Goal: Information Seeking & Learning: Find specific fact

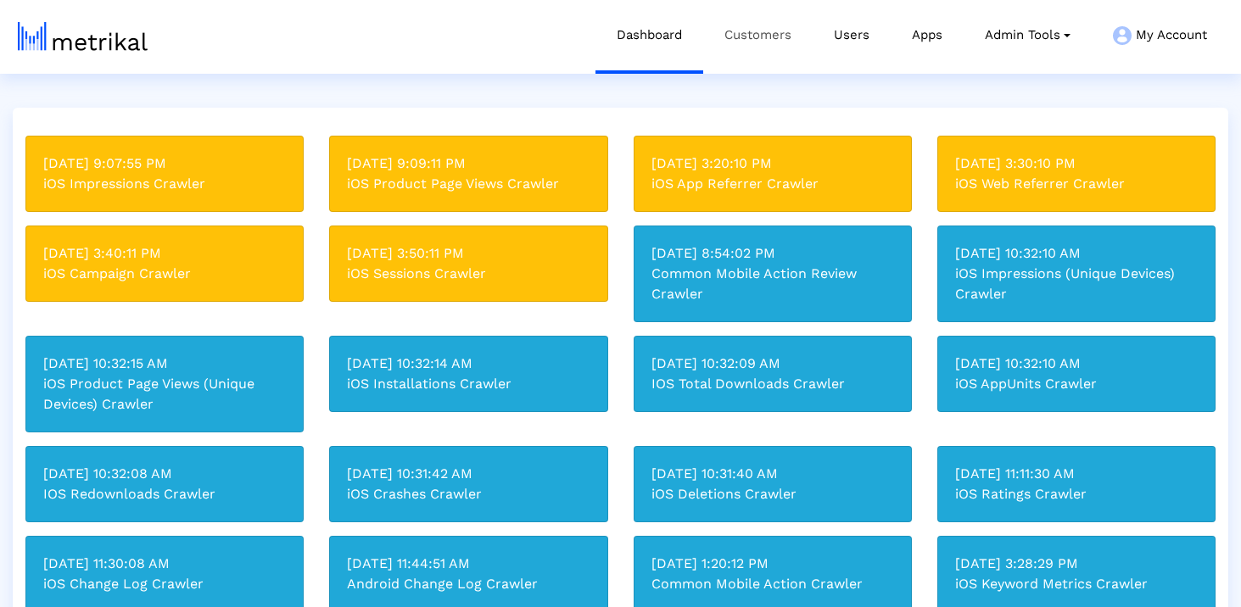
click at [773, 60] on link "Customers" at bounding box center [757, 35] width 109 height 70
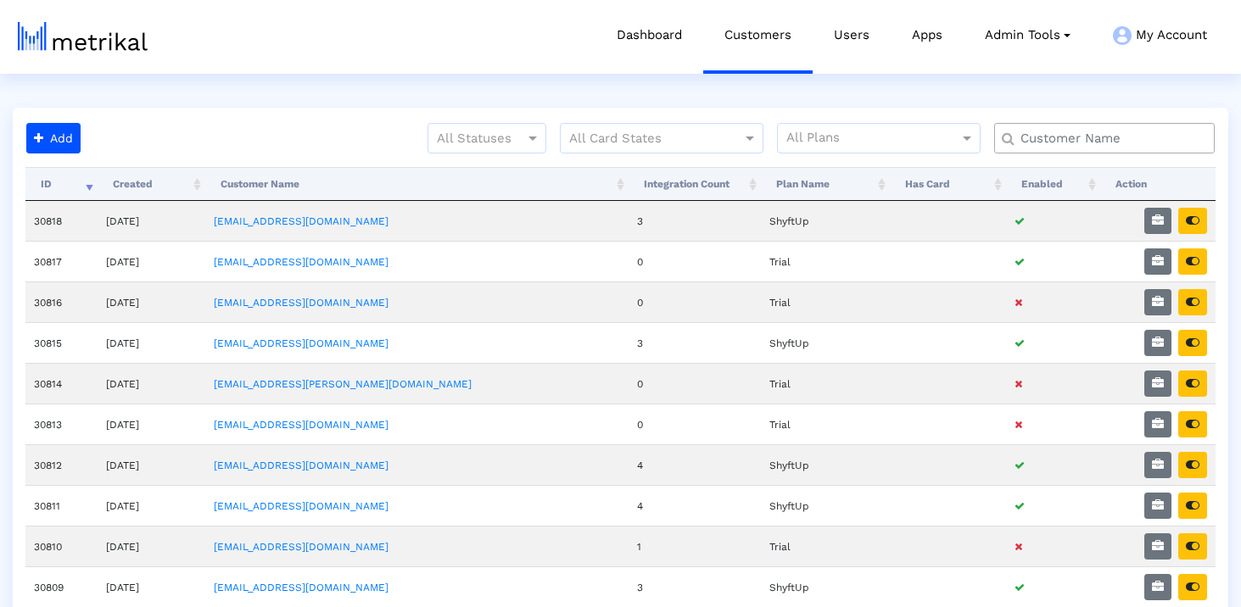
click at [1076, 140] on input "text" at bounding box center [1107, 139] width 199 height 18
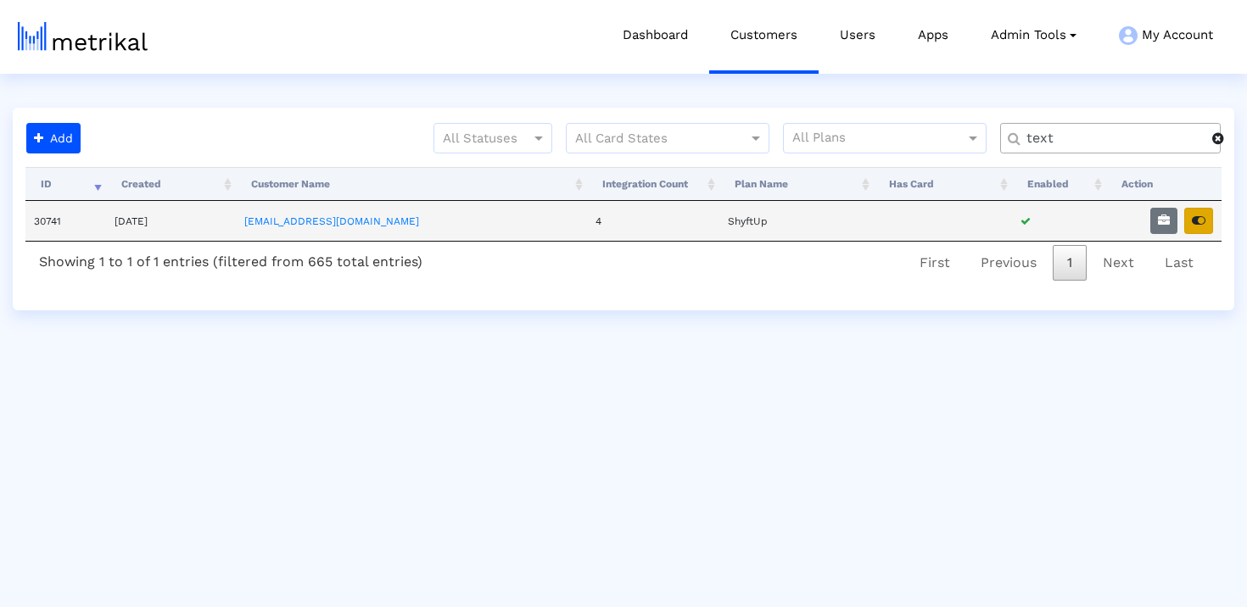
type input "text"
click at [1190, 224] on button "button" at bounding box center [1198, 221] width 29 height 26
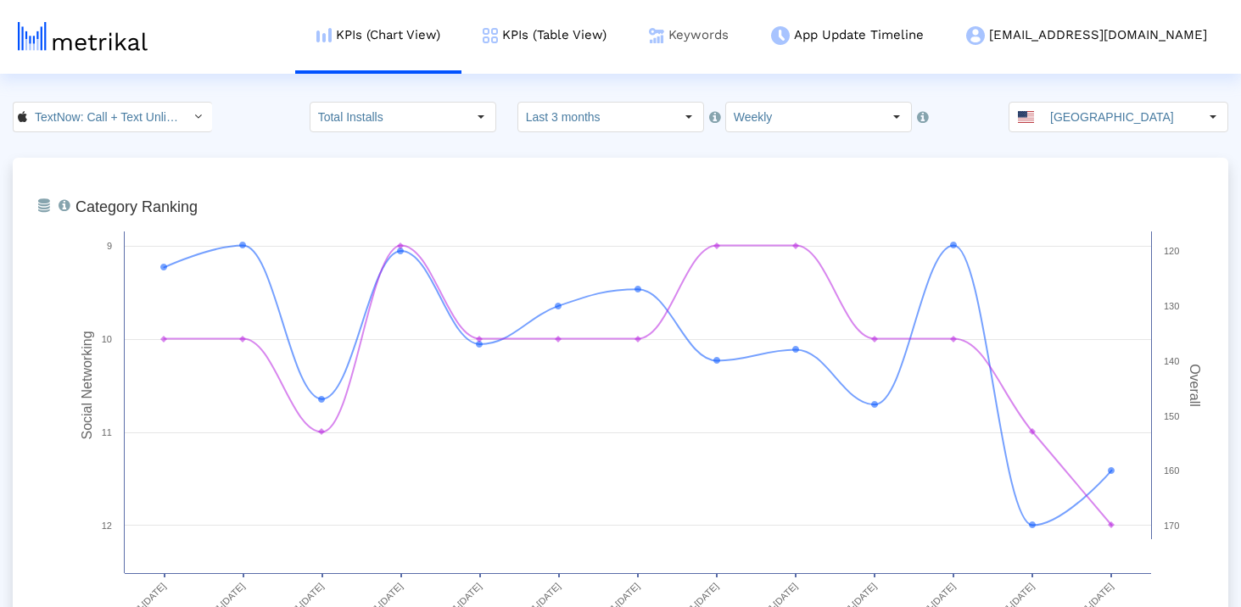
click at [750, 30] on link "Keywords" at bounding box center [689, 35] width 122 height 70
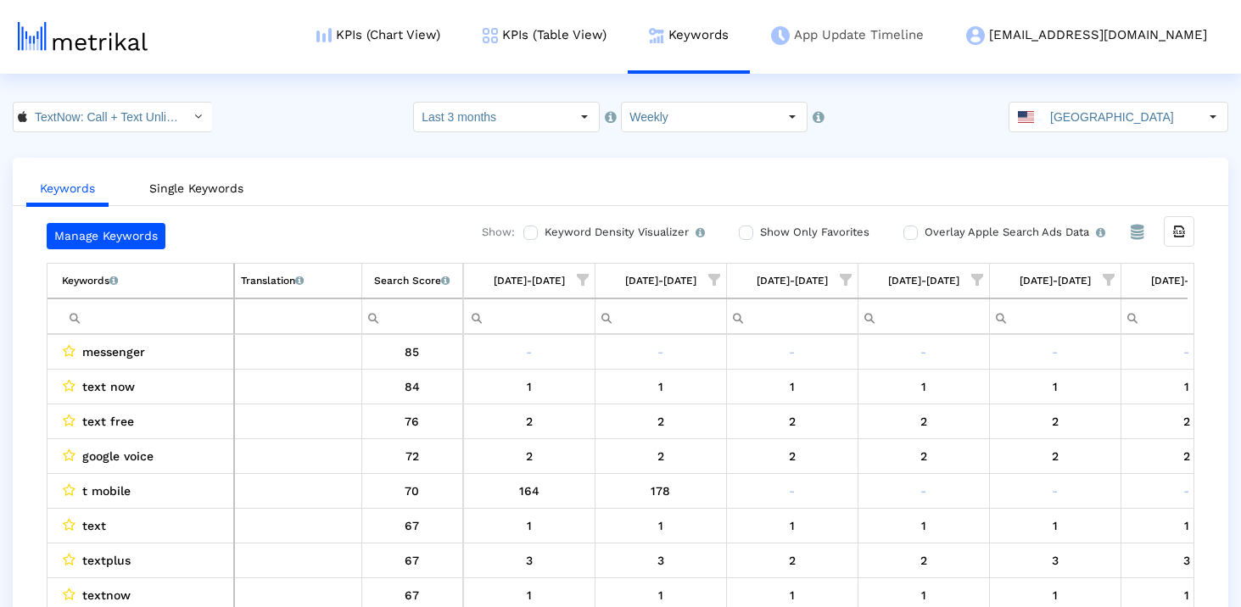
scroll to position [0, 985]
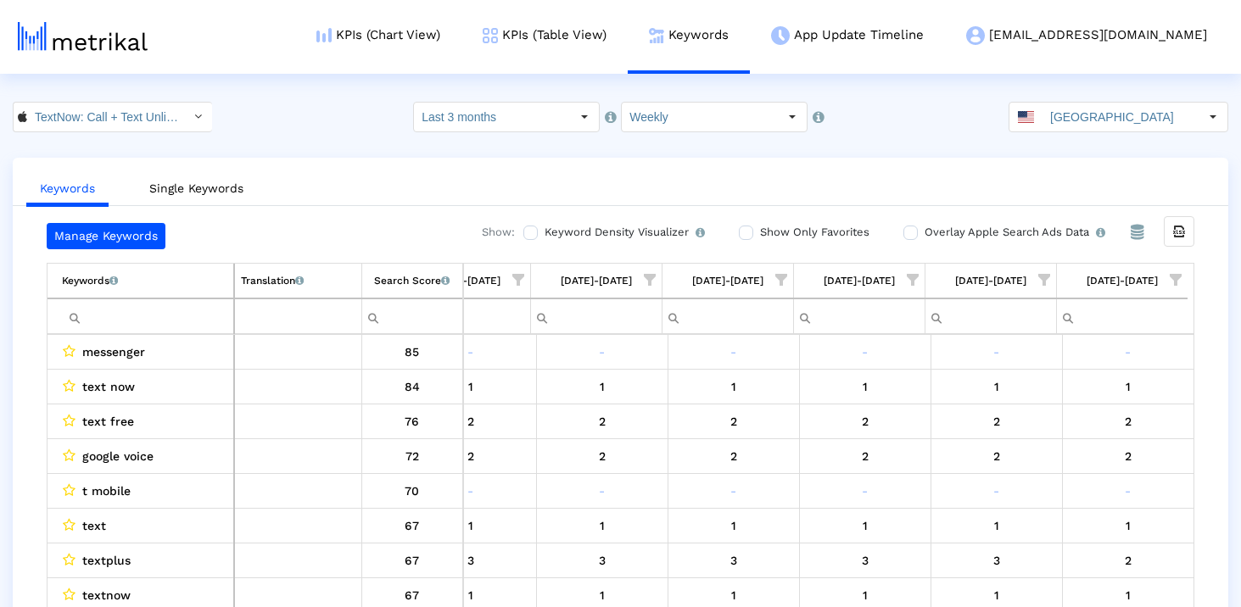
click at [152, 307] on input "Filter cell" at bounding box center [147, 317] width 171 height 28
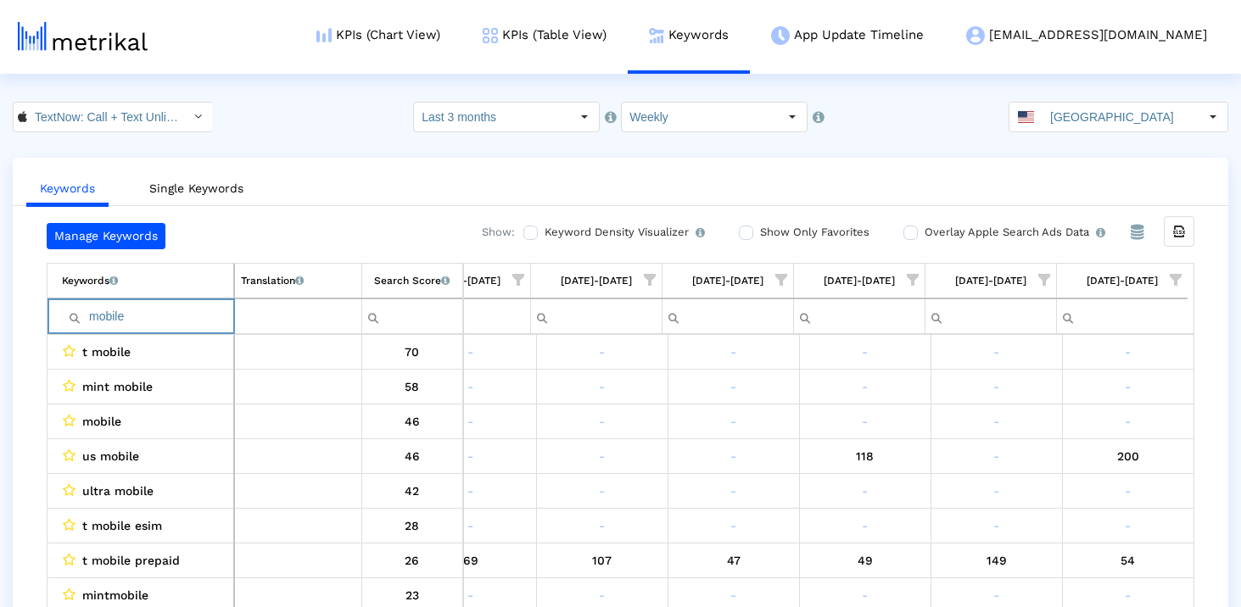
click at [160, 321] on input "mobile" at bounding box center [147, 317] width 171 height 28
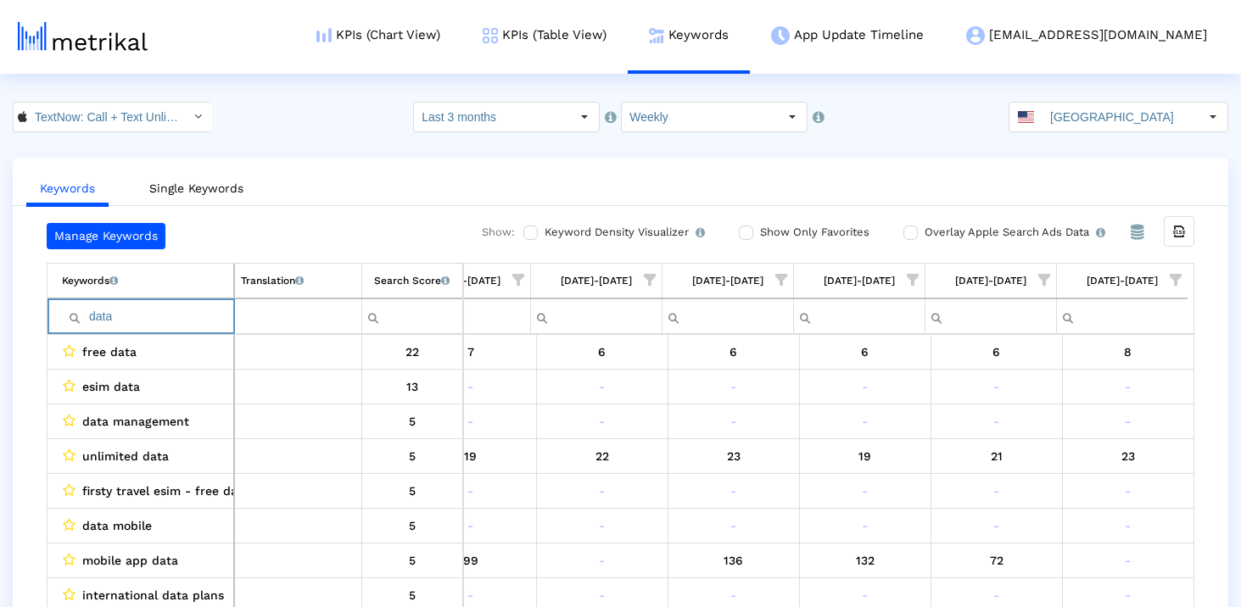
click at [176, 306] on input "data" at bounding box center [147, 317] width 171 height 28
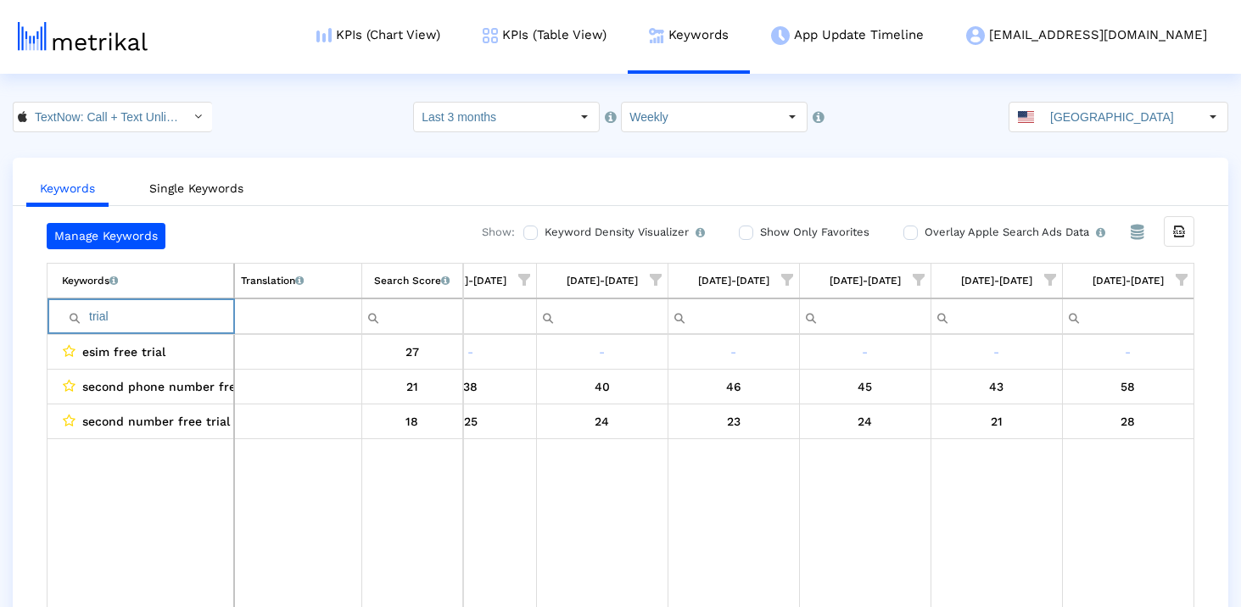
click at [176, 306] on input "trial" at bounding box center [147, 317] width 171 height 28
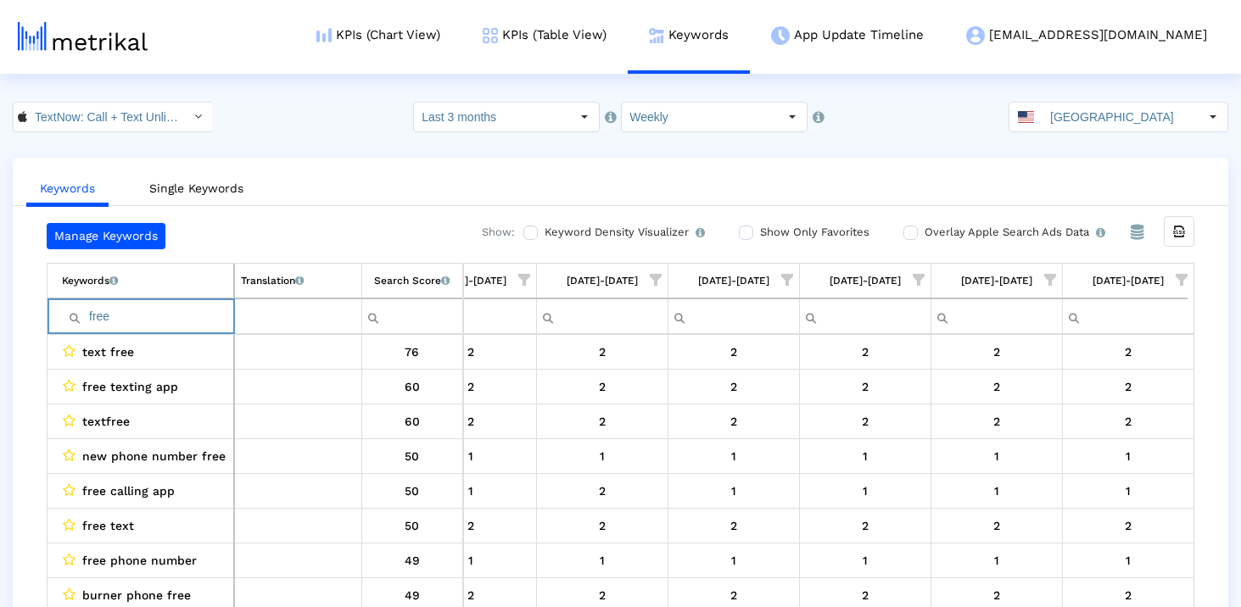
click at [207, 306] on input "free" at bounding box center [147, 317] width 171 height 28
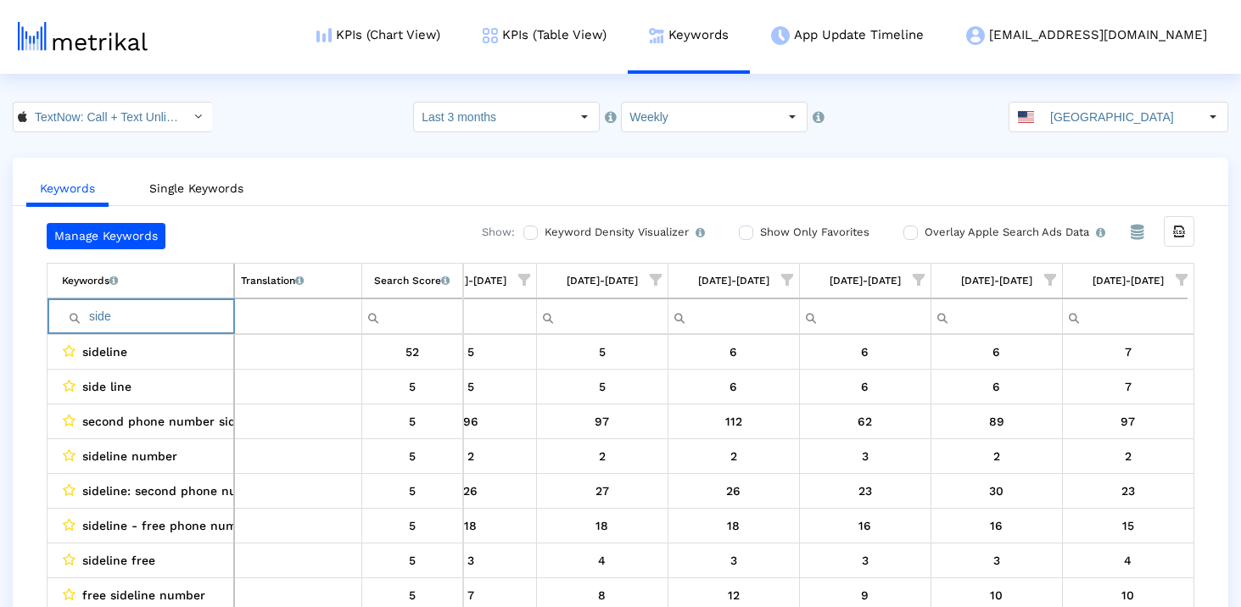
click at [134, 314] on input "side" at bounding box center [147, 317] width 171 height 28
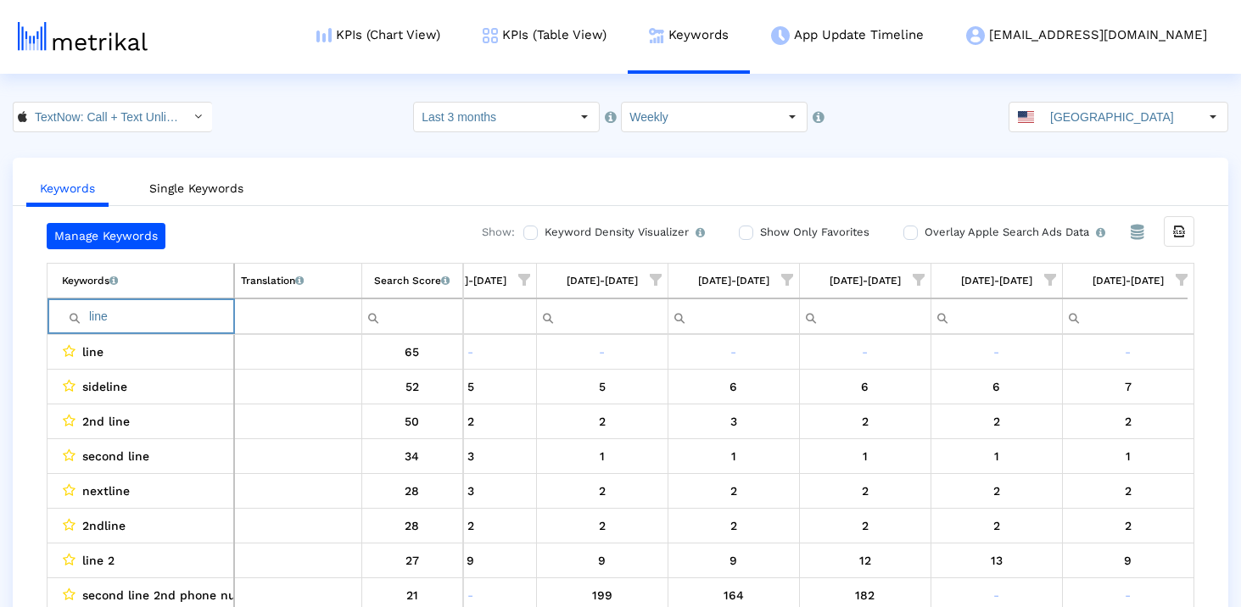
click at [206, 317] on input "line" at bounding box center [147, 317] width 171 height 28
type input "n"
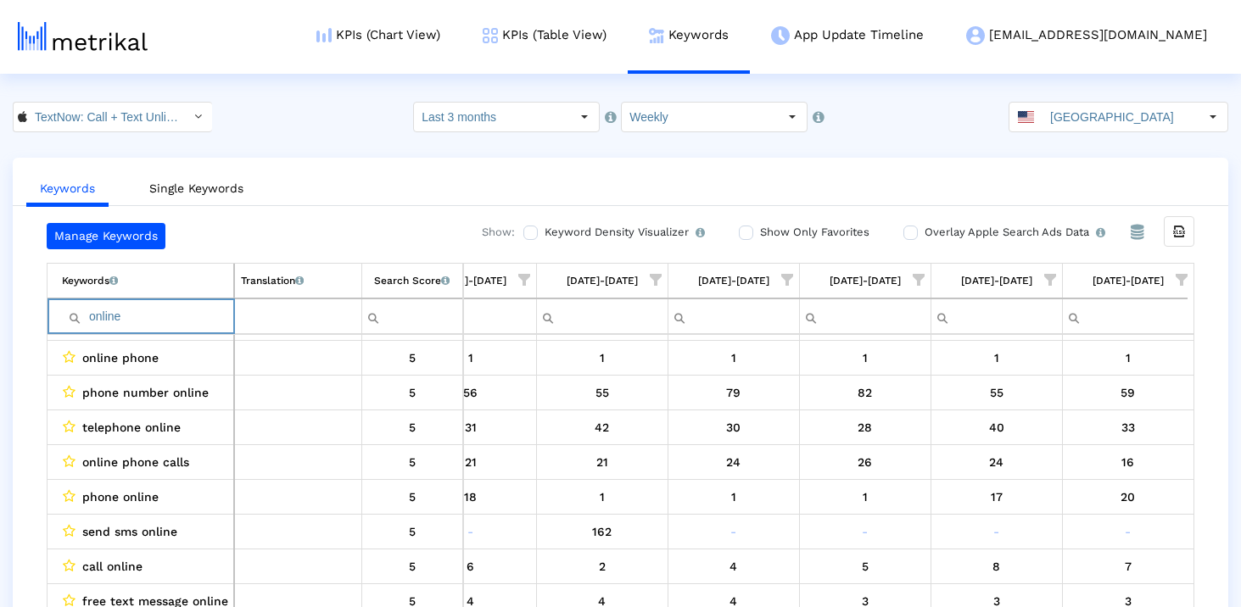
scroll to position [0, 0]
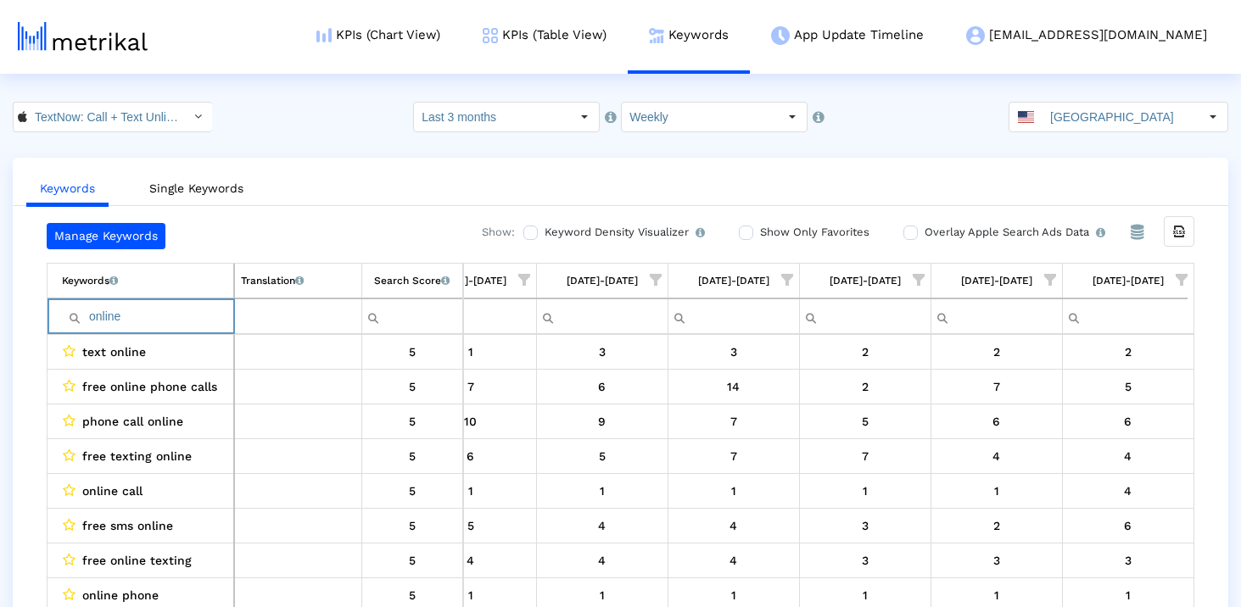
click at [171, 307] on input "online" at bounding box center [147, 317] width 171 height 28
type input ","
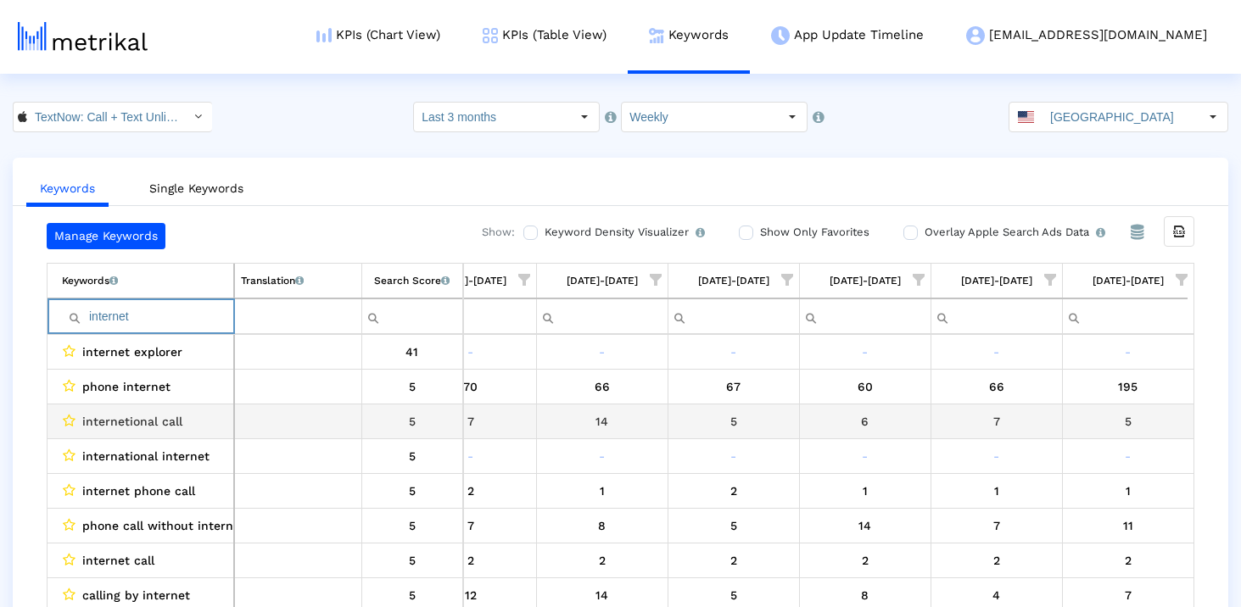
scroll to position [7, 0]
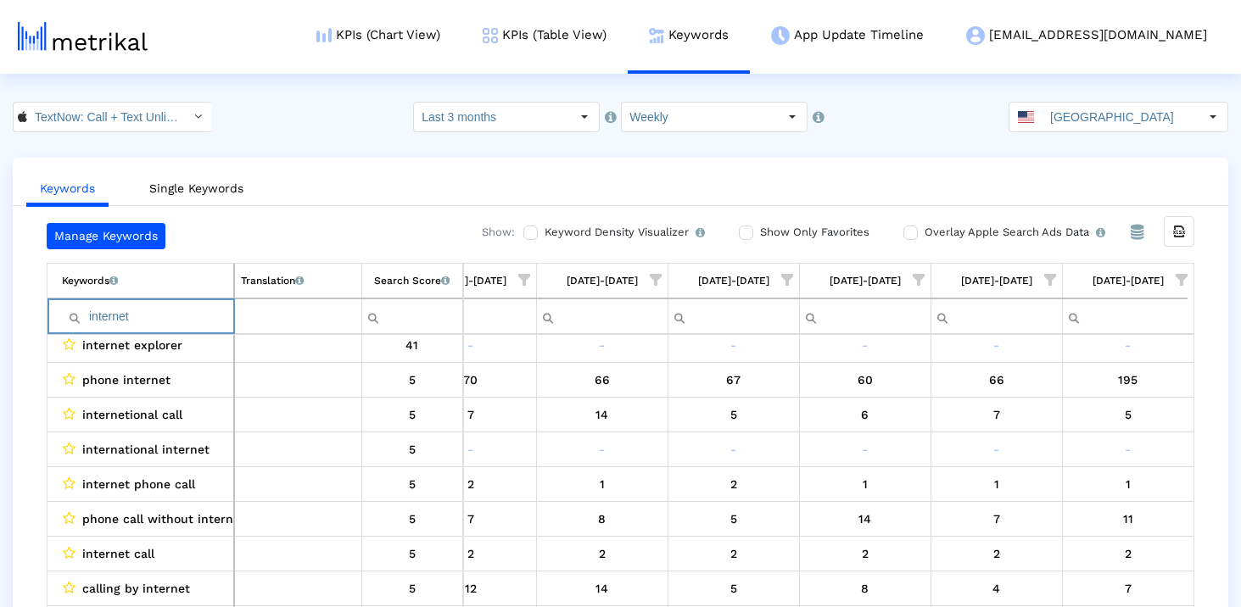
click at [181, 313] on input "internet" at bounding box center [147, 317] width 171 height 28
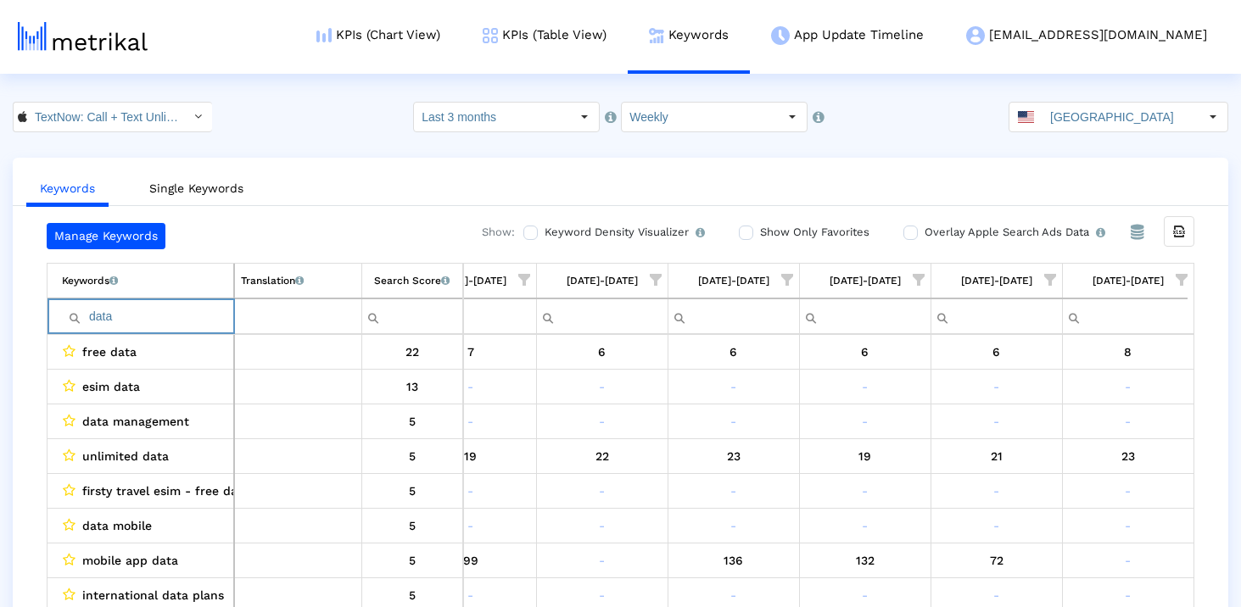
click at [156, 310] on input "data" at bounding box center [147, 317] width 171 height 28
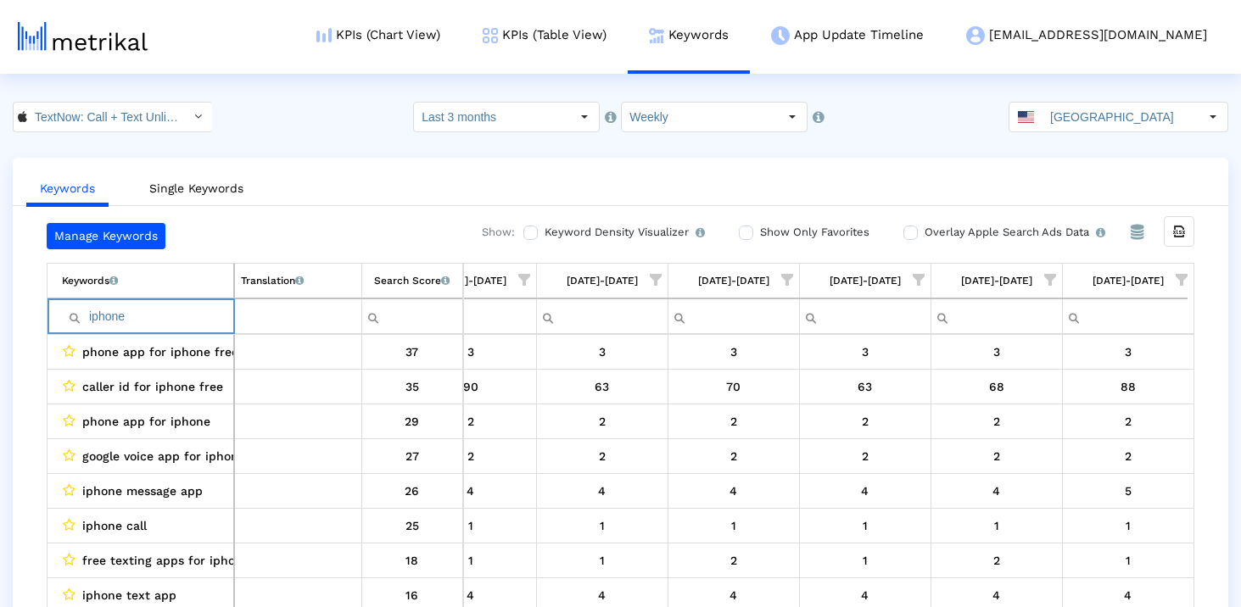
click at [146, 320] on input "iphone" at bounding box center [147, 317] width 171 height 28
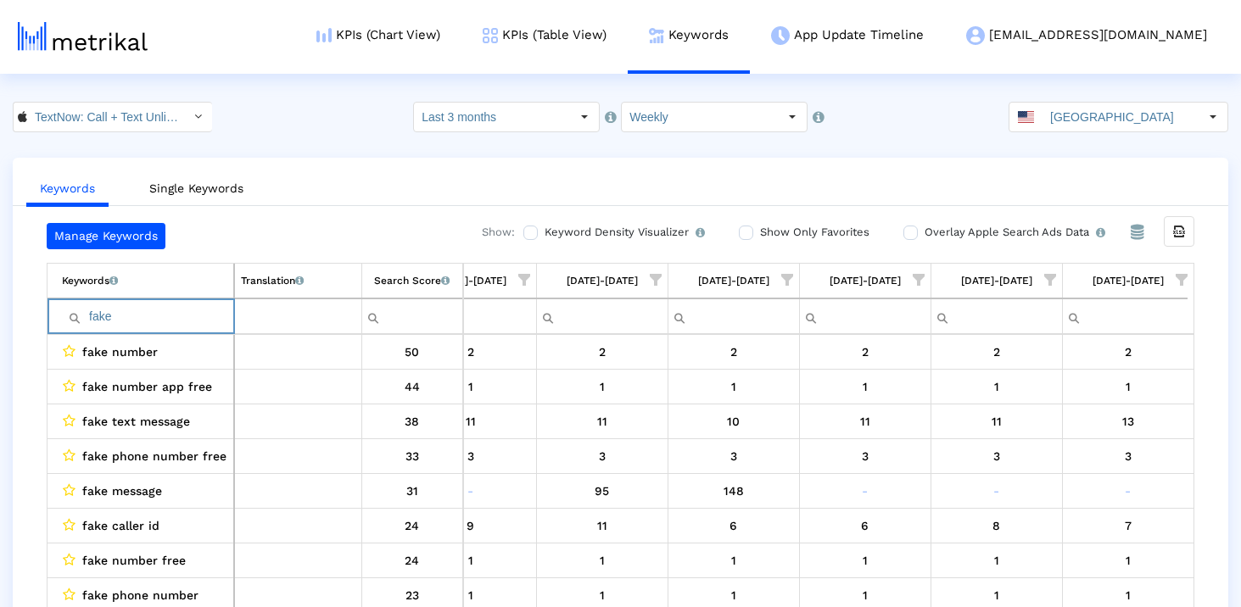
click at [127, 321] on input "fake" at bounding box center [147, 317] width 171 height 28
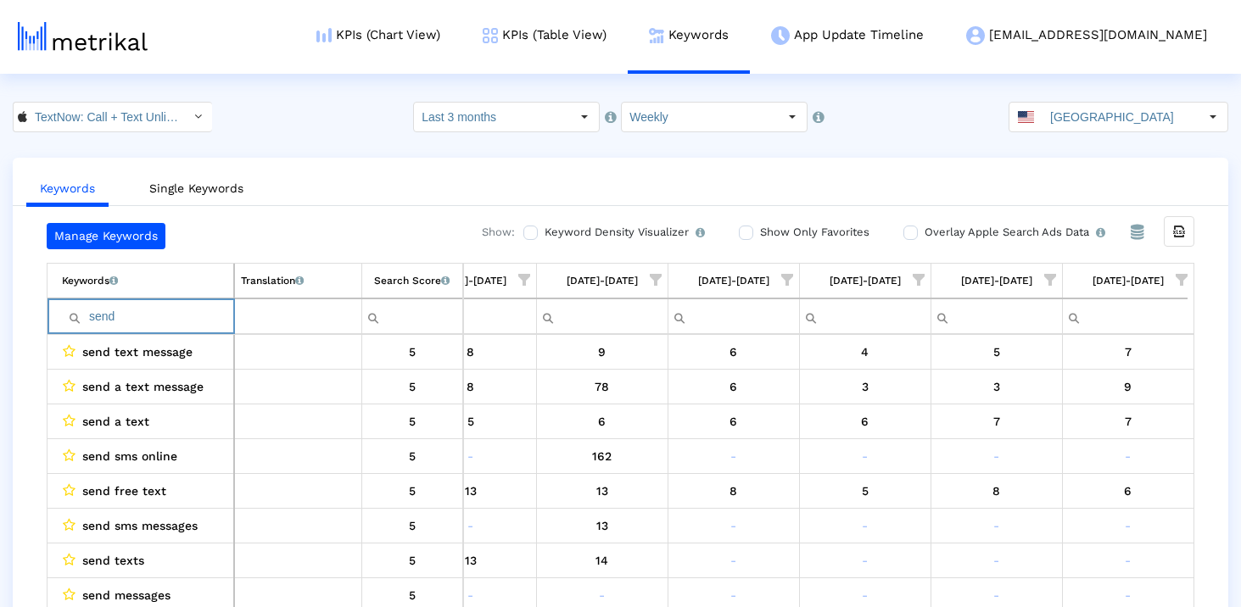
click at [136, 325] on input "send" at bounding box center [147, 317] width 171 height 28
click at [132, 325] on input "send" at bounding box center [147, 317] width 171 height 28
click at [112, 325] on input "send" at bounding box center [147, 317] width 171 height 28
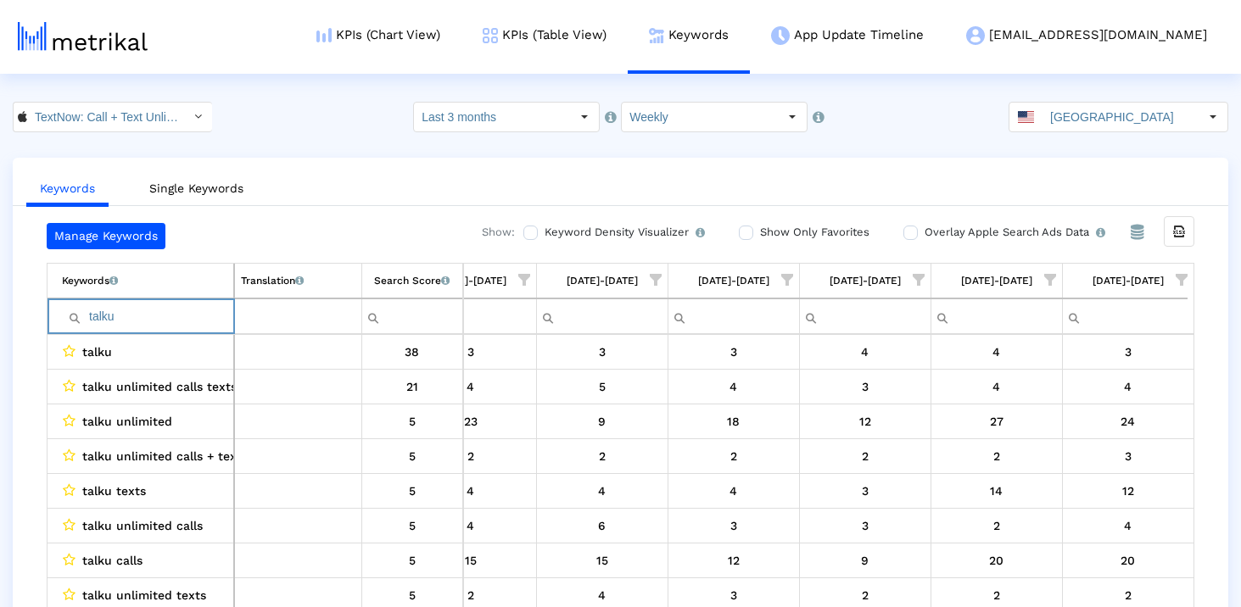
click at [167, 315] on input "talku" at bounding box center [147, 317] width 171 height 28
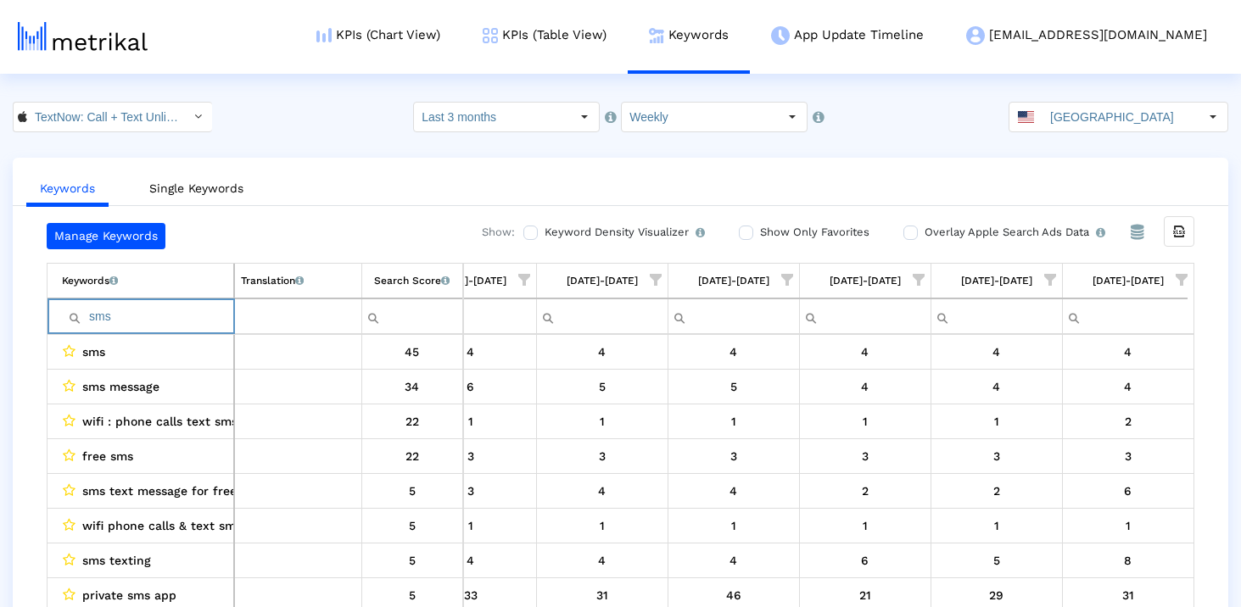
click at [181, 304] on input "sms" at bounding box center [147, 317] width 171 height 28
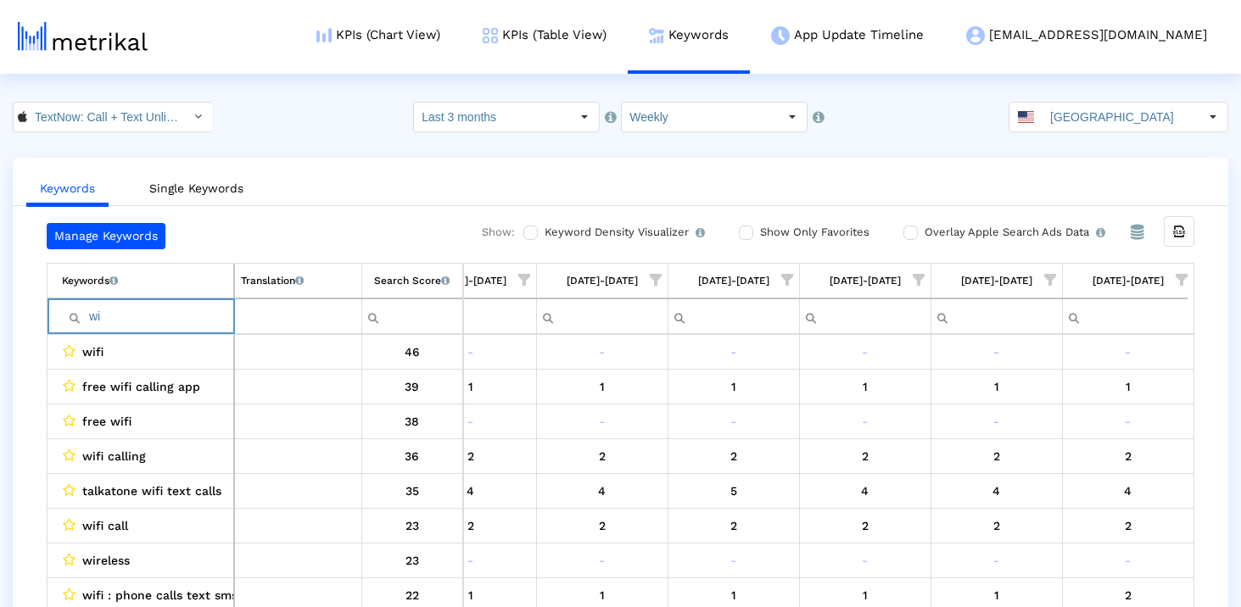
click at [178, 315] on input "wi" at bounding box center [147, 317] width 171 height 28
type input "textfree"
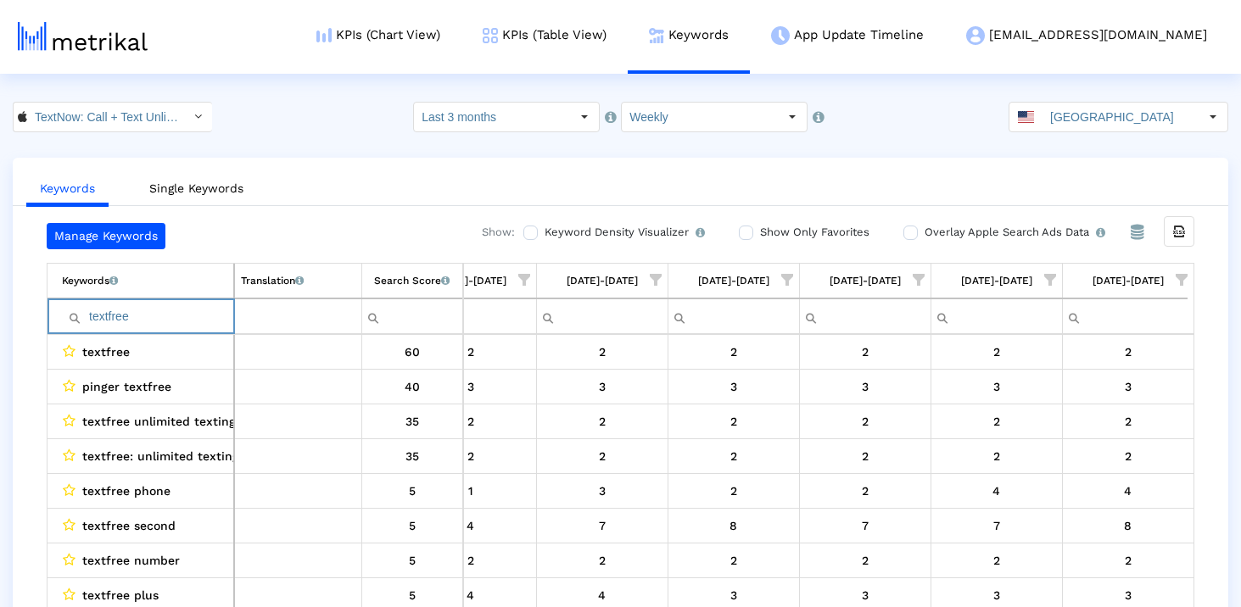
click at [115, 311] on input "textfree" at bounding box center [147, 317] width 171 height 28
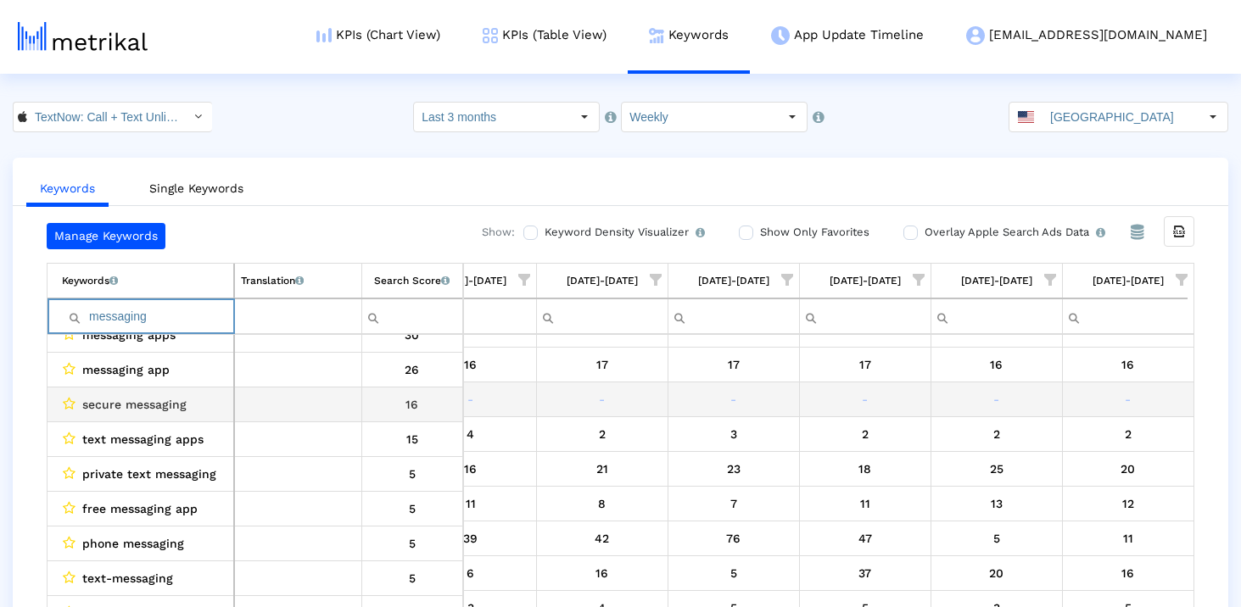
scroll to position [92, 0]
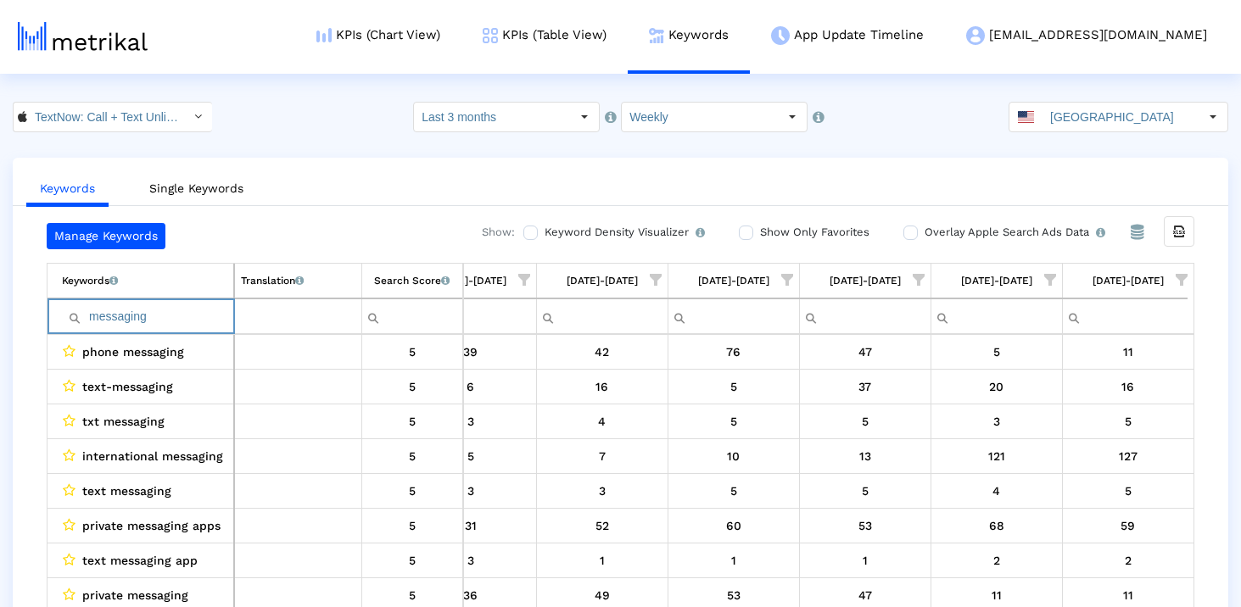
click at [172, 326] on input "messaging" at bounding box center [147, 317] width 171 height 28
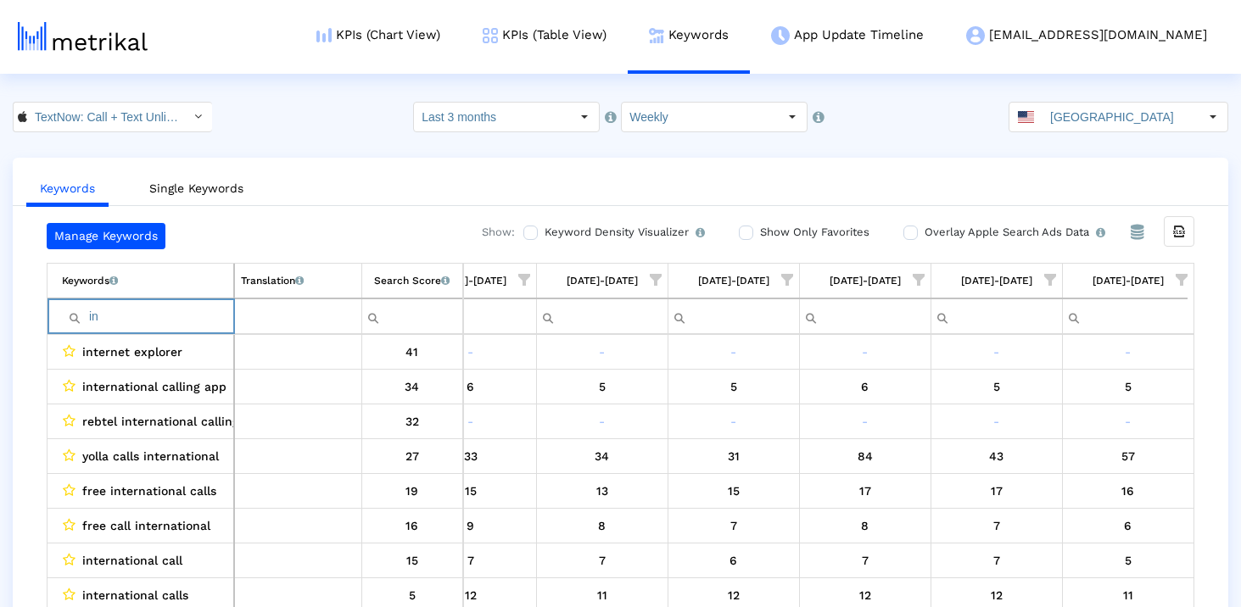
type input "i"
type input "calling"
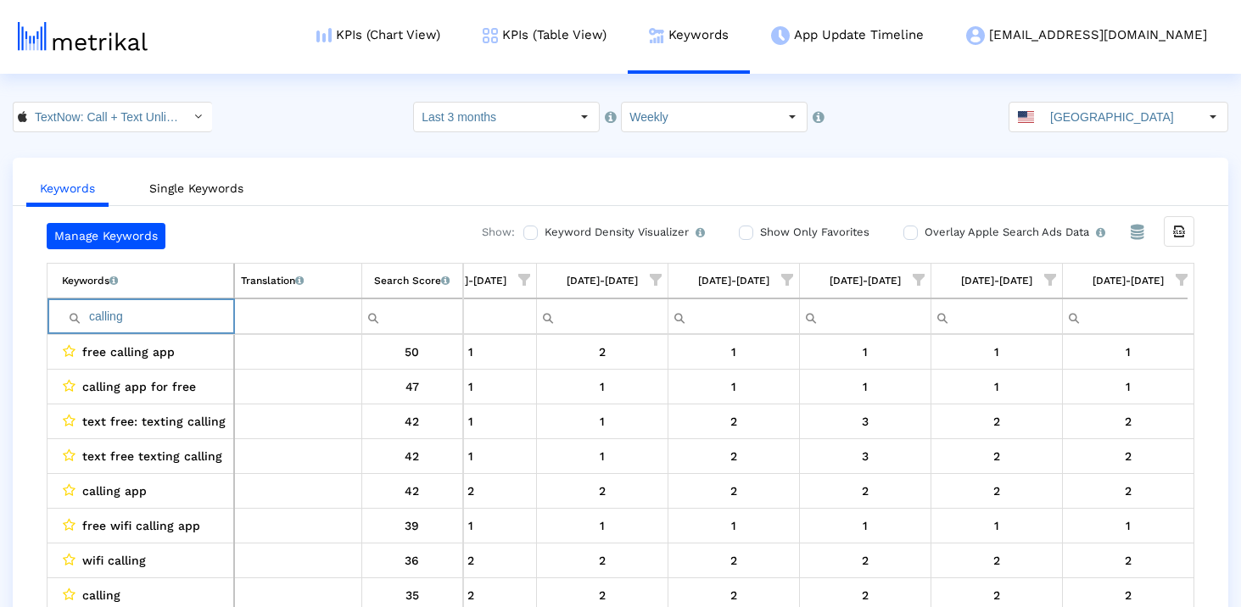
click at [178, 318] on input "calling" at bounding box center [147, 317] width 171 height 28
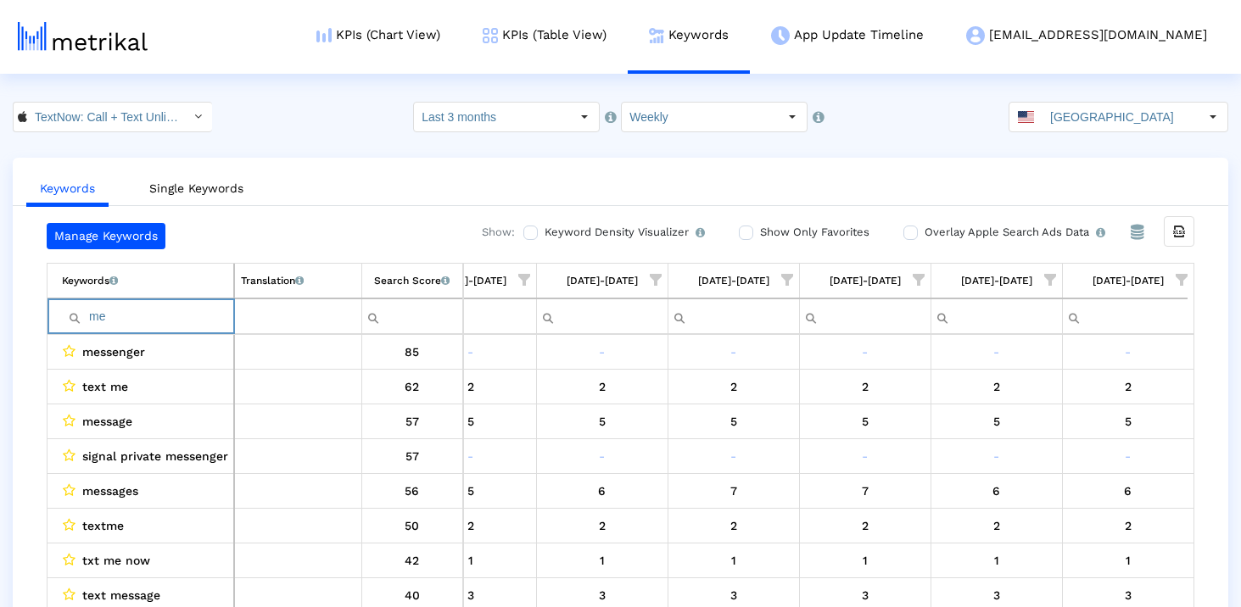
scroll to position [34, 0]
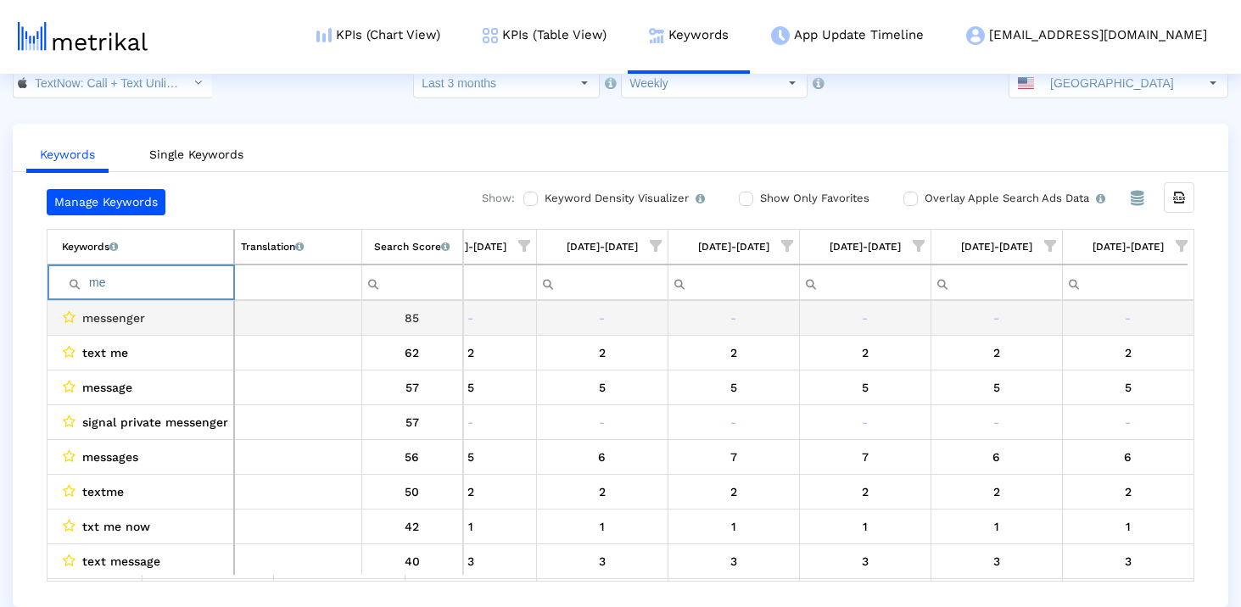
type input "m"
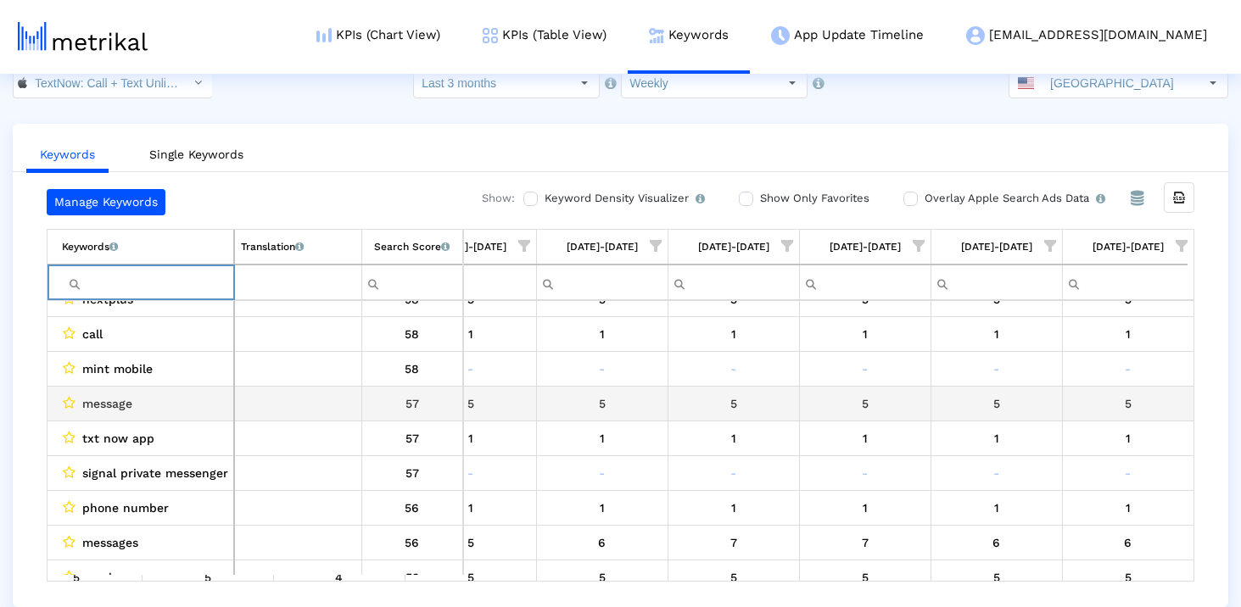
scroll to position [749, 979]
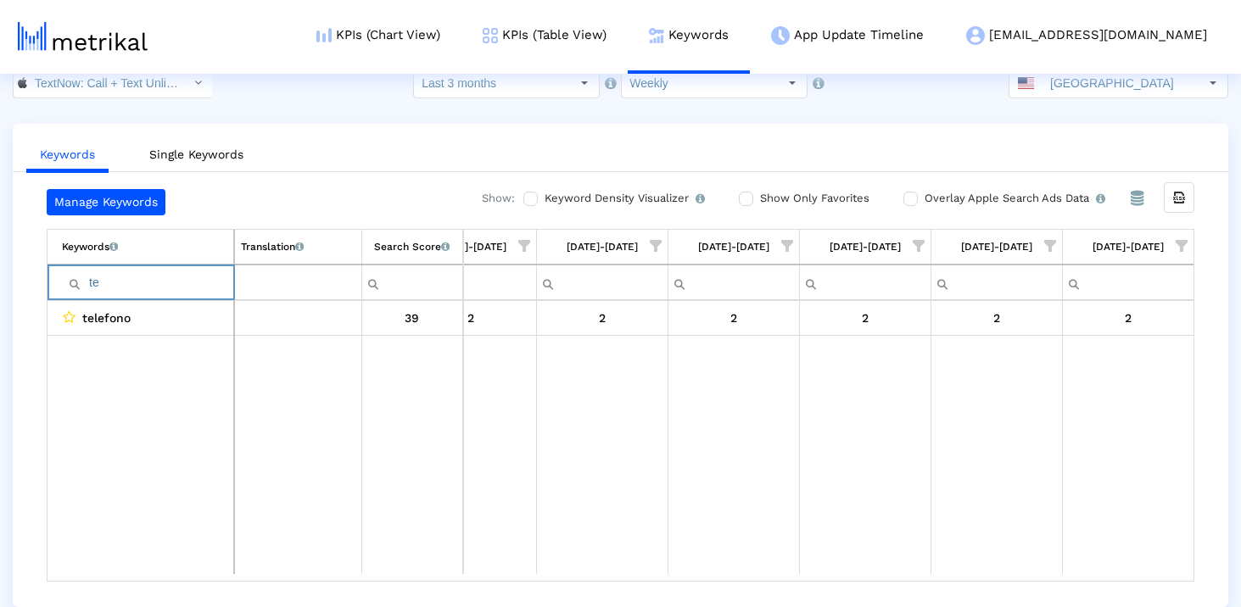
type input "t"
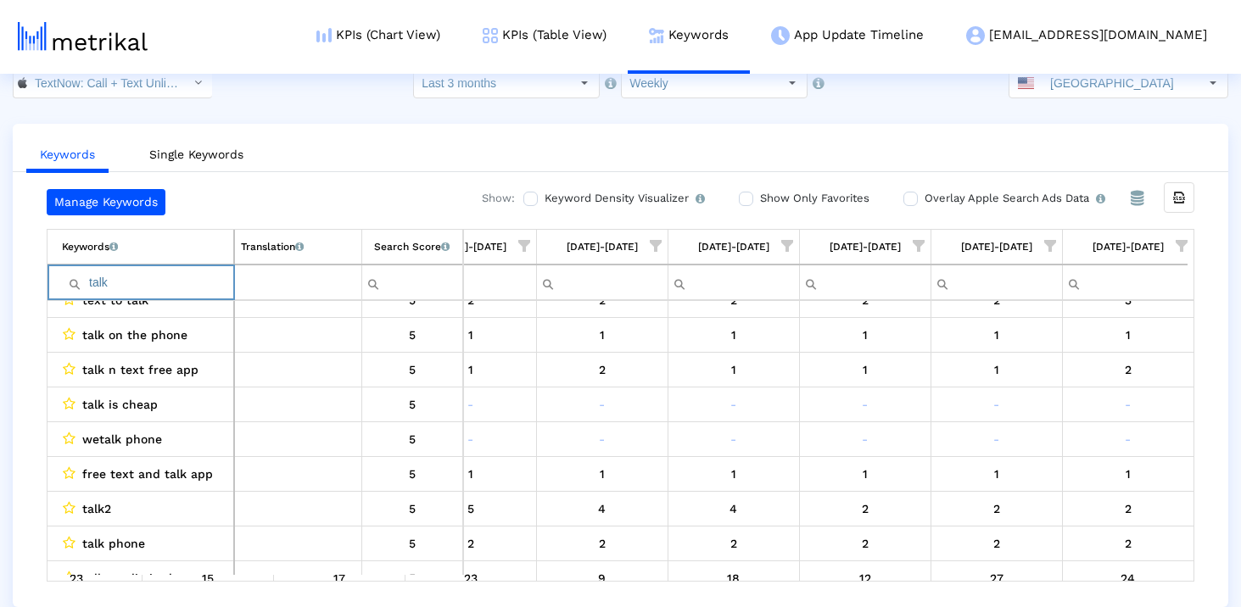
click at [127, 285] on input "talk" at bounding box center [147, 283] width 171 height 28
type input "cheap"
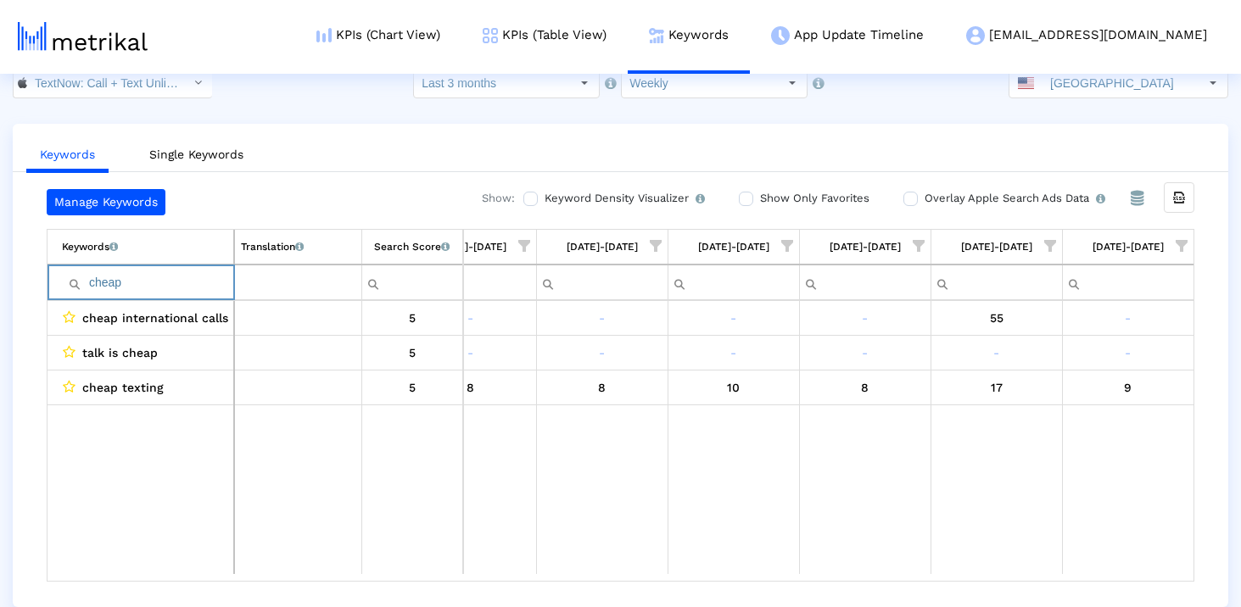
click at [127, 286] on input "cheap" at bounding box center [147, 283] width 171 height 28
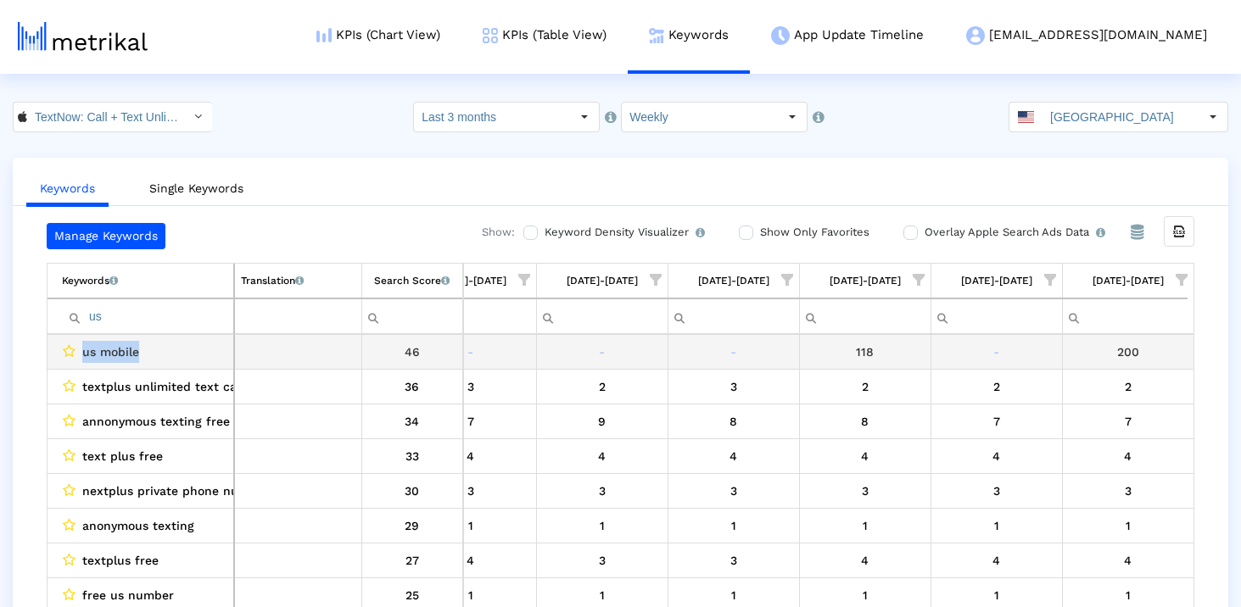
drag, startPoint x: 83, startPoint y: 353, endPoint x: 215, endPoint y: 352, distance: 132.3
click at [215, 352] on div "us mobile" at bounding box center [144, 352] width 165 height 22
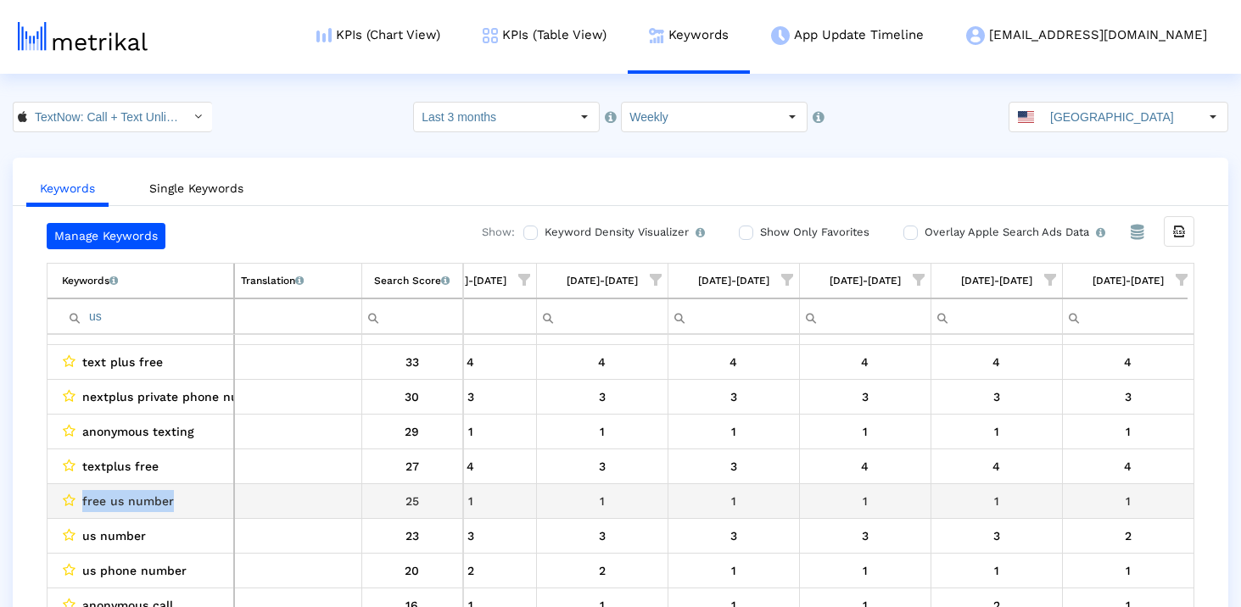
drag, startPoint x: 82, startPoint y: 498, endPoint x: 173, endPoint y: 498, distance: 90.7
click at [173, 498] on div "free us number" at bounding box center [144, 501] width 165 height 22
copy span "free us number"
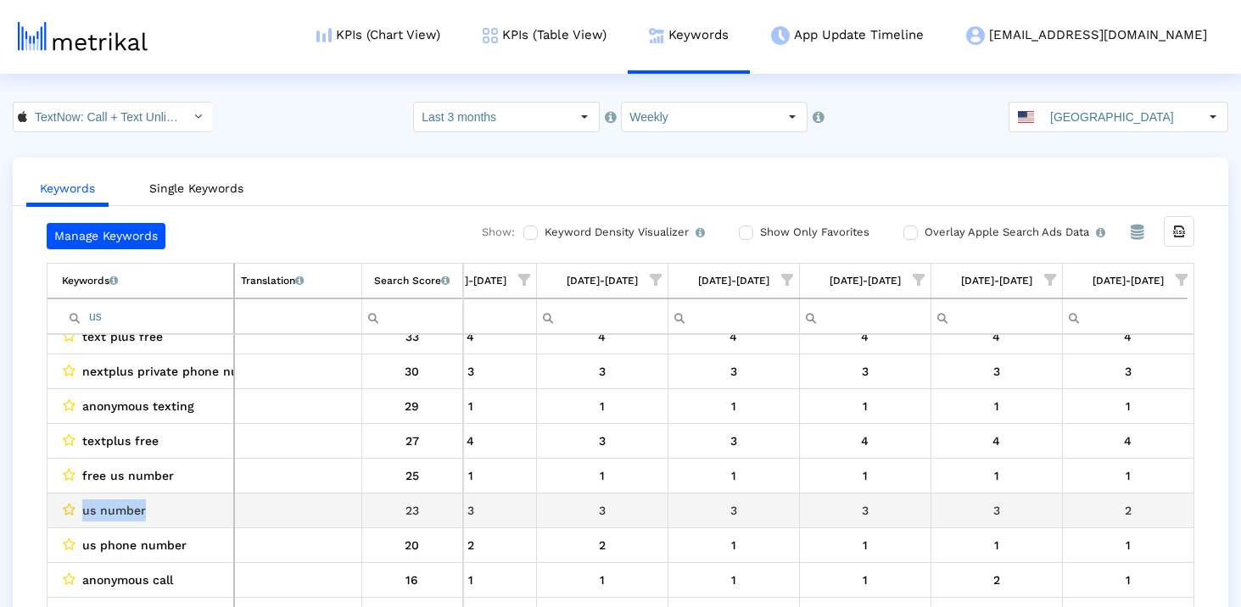
drag, startPoint x: 178, startPoint y: 511, endPoint x: 75, endPoint y: 511, distance: 103.5
click at [75, 511] on div "us number" at bounding box center [144, 511] width 165 height 22
copy div "us number"
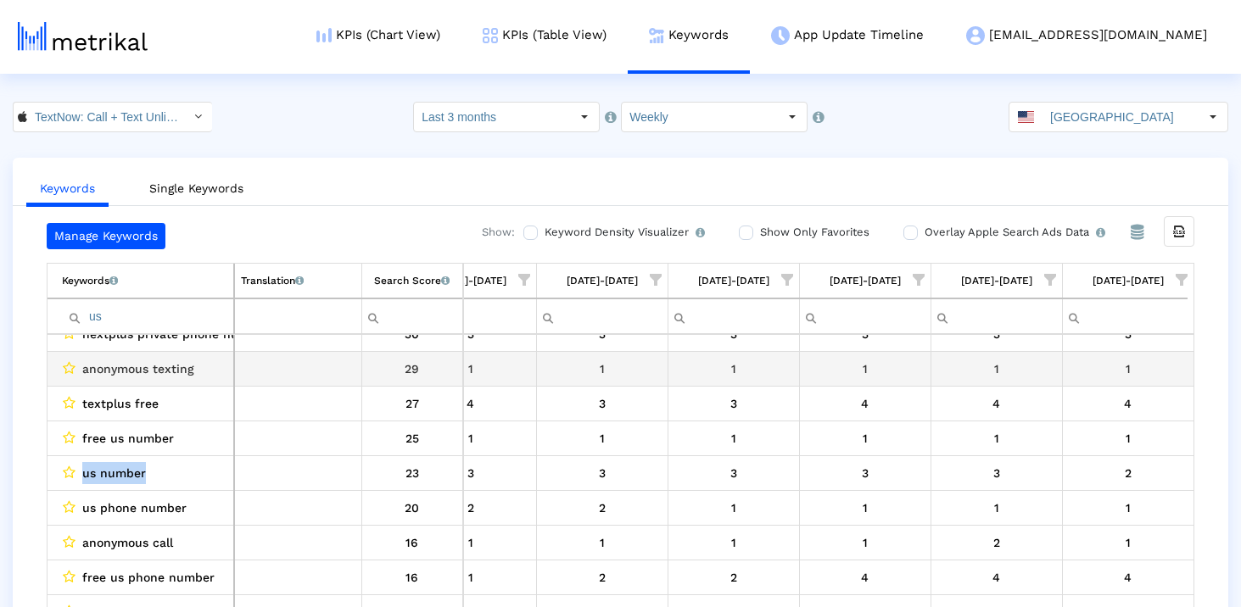
scroll to position [158, 0]
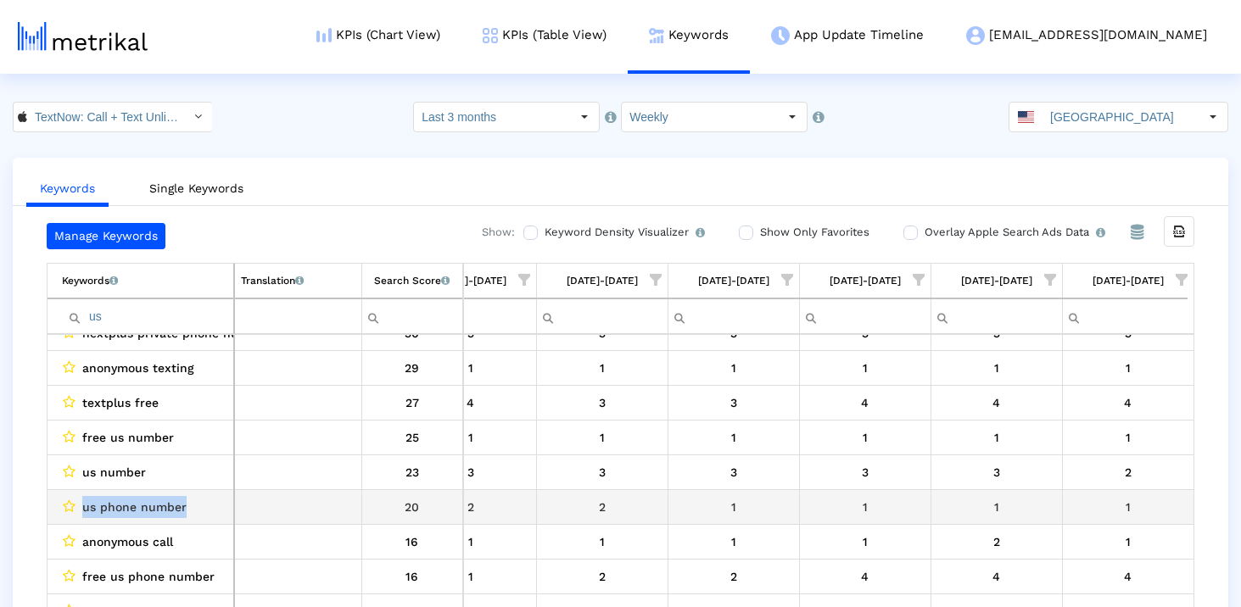
drag, startPoint x: 209, startPoint y: 505, endPoint x: 77, endPoint y: 505, distance: 132.3
click at [77, 505] on div "us phone number" at bounding box center [144, 507] width 165 height 22
copy div "us phone number"
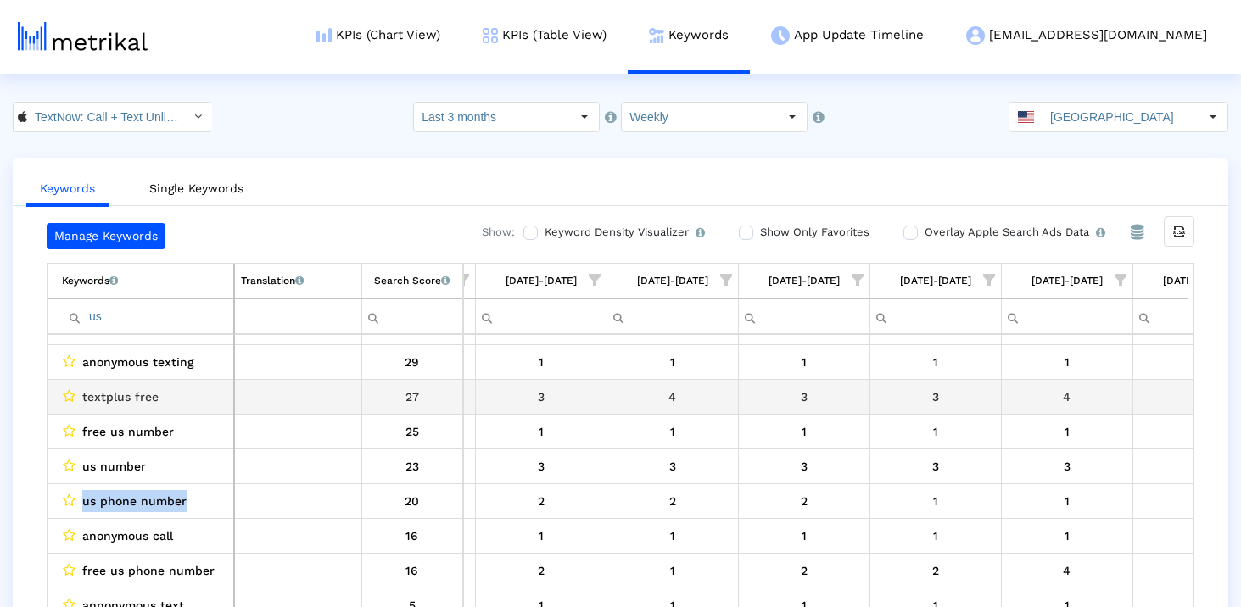
scroll to position [0, 868]
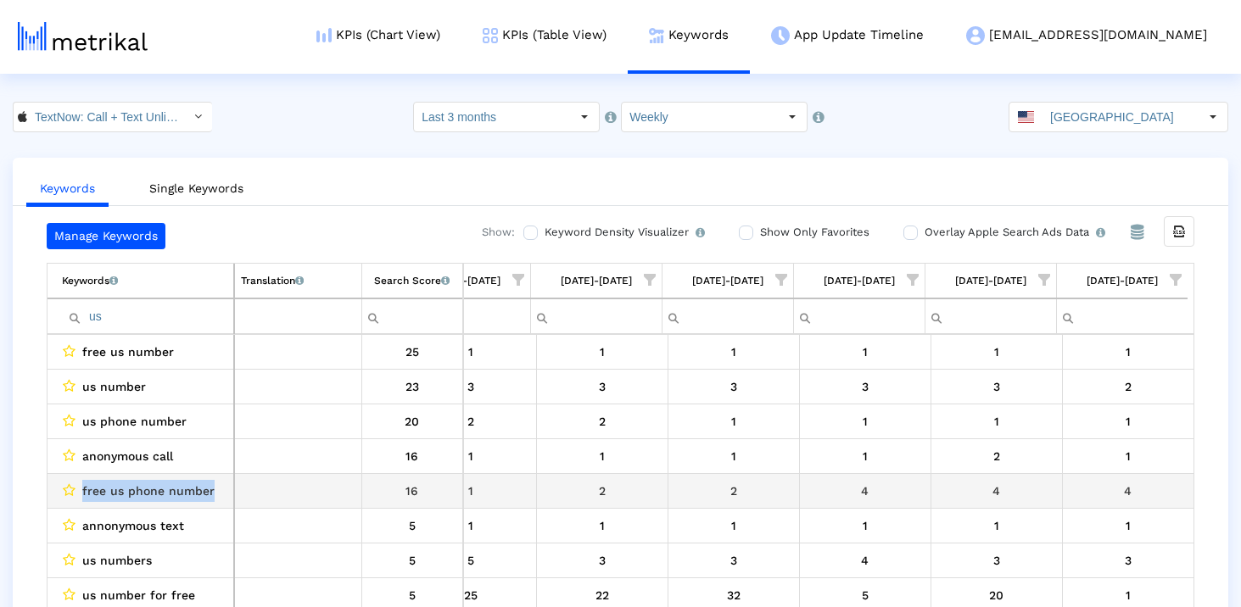
drag, startPoint x: 228, startPoint y: 488, endPoint x: 56, endPoint y: 488, distance: 172.2
click at [56, 488] on td "free us phone number" at bounding box center [140, 490] width 187 height 35
copy div "free us phone number"
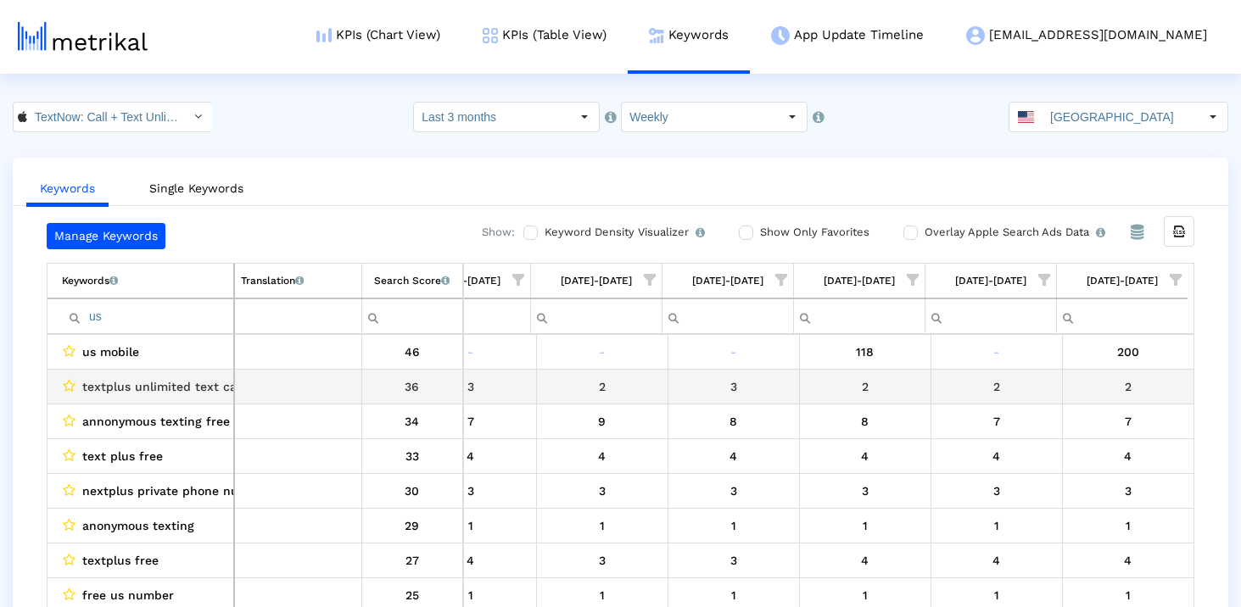
click at [165, 385] on span "textplus unlimited text calls" at bounding box center [165, 387] width 167 height 22
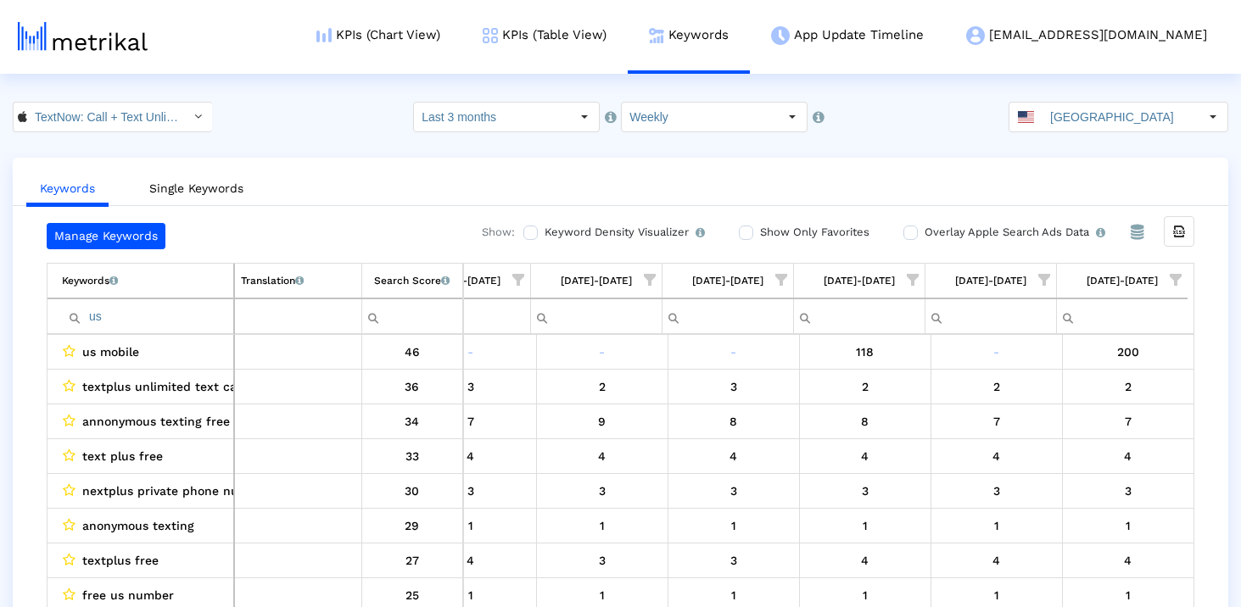
click at [183, 310] on input "us" at bounding box center [147, 317] width 171 height 28
type input "u"
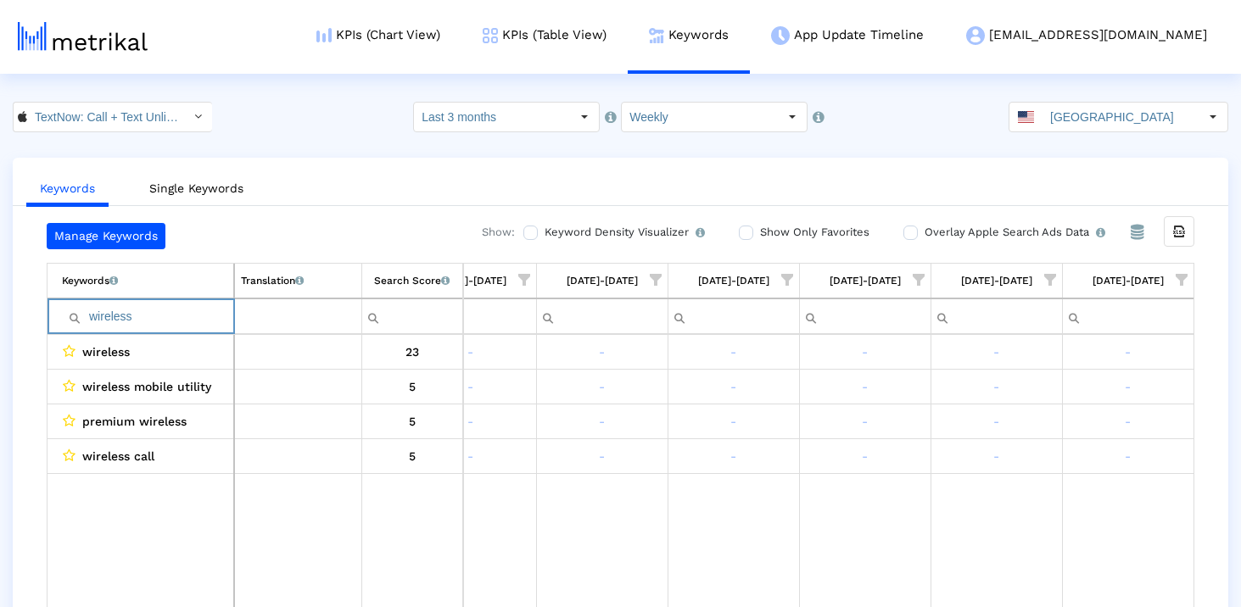
click at [189, 304] on input "wireless" at bounding box center [147, 317] width 171 height 28
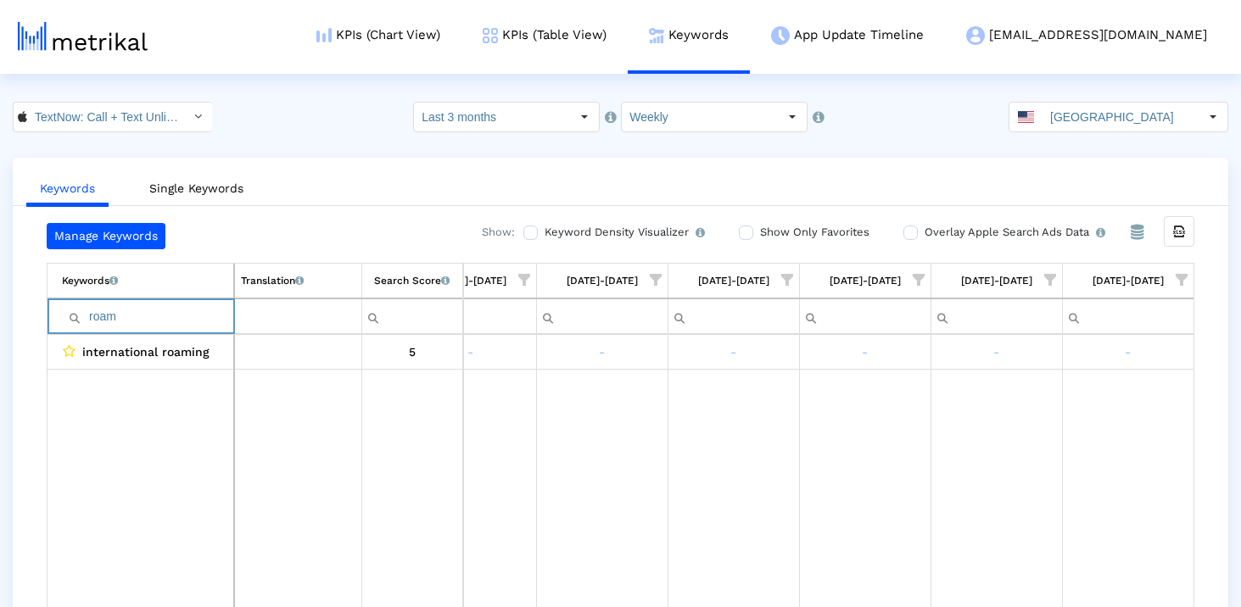
click at [125, 321] on input "roam" at bounding box center [147, 317] width 171 height 28
type input "c"
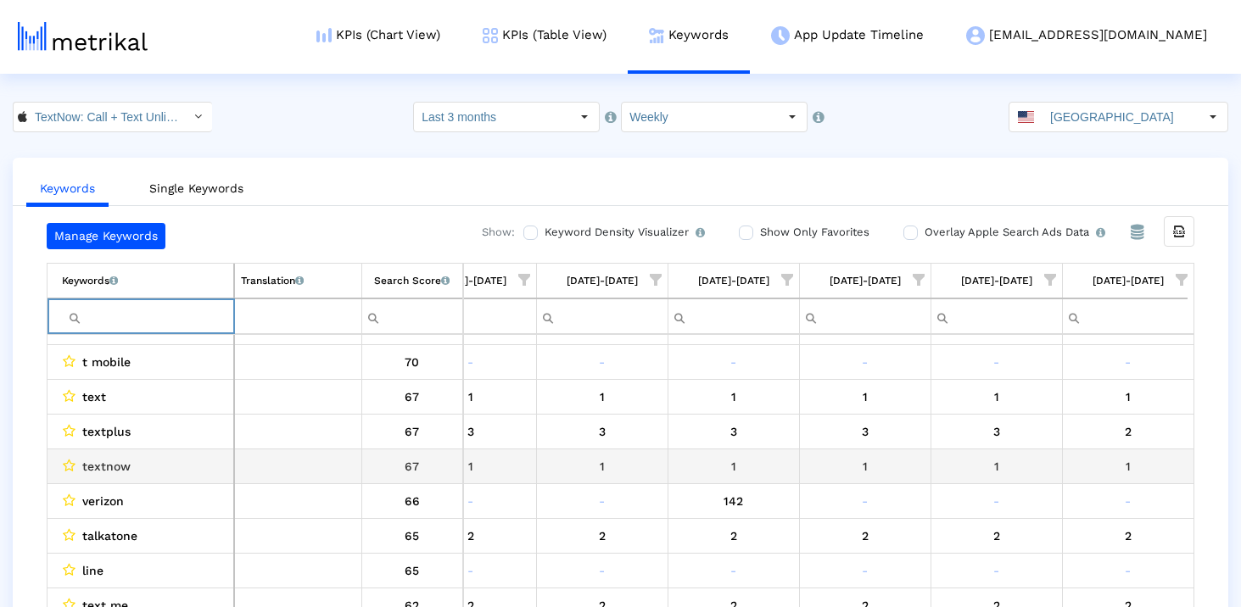
scroll to position [135, 0]
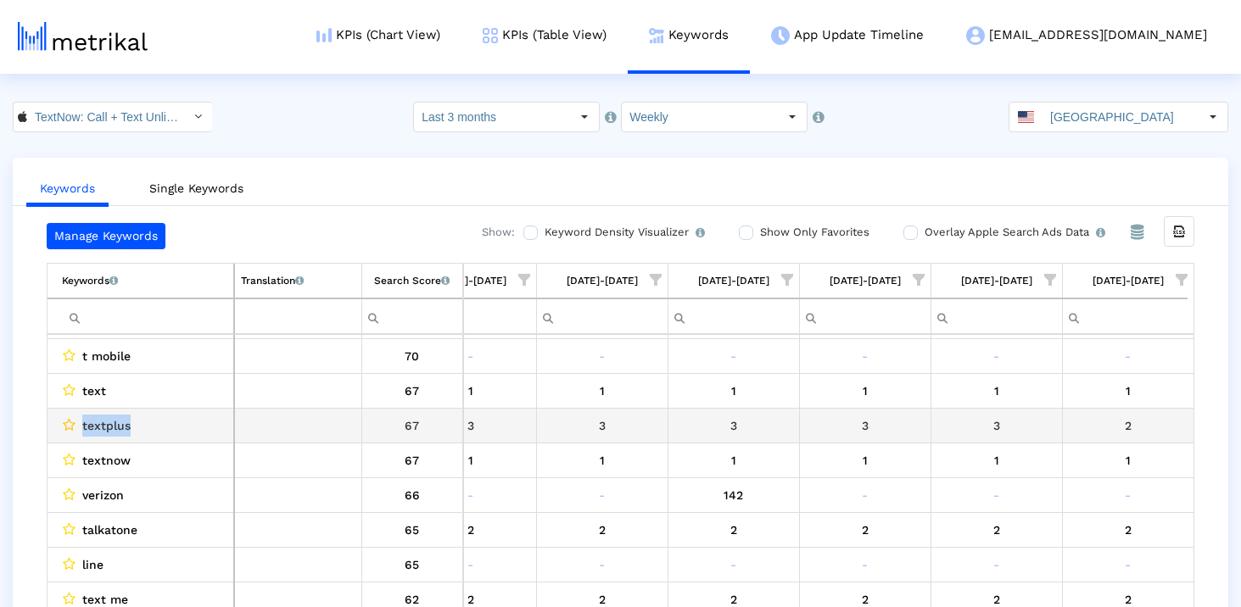
drag, startPoint x: 157, startPoint y: 423, endPoint x: 73, endPoint y: 430, distance: 84.2
click at [73, 430] on div "textplus" at bounding box center [144, 426] width 165 height 22
copy div "textplus"
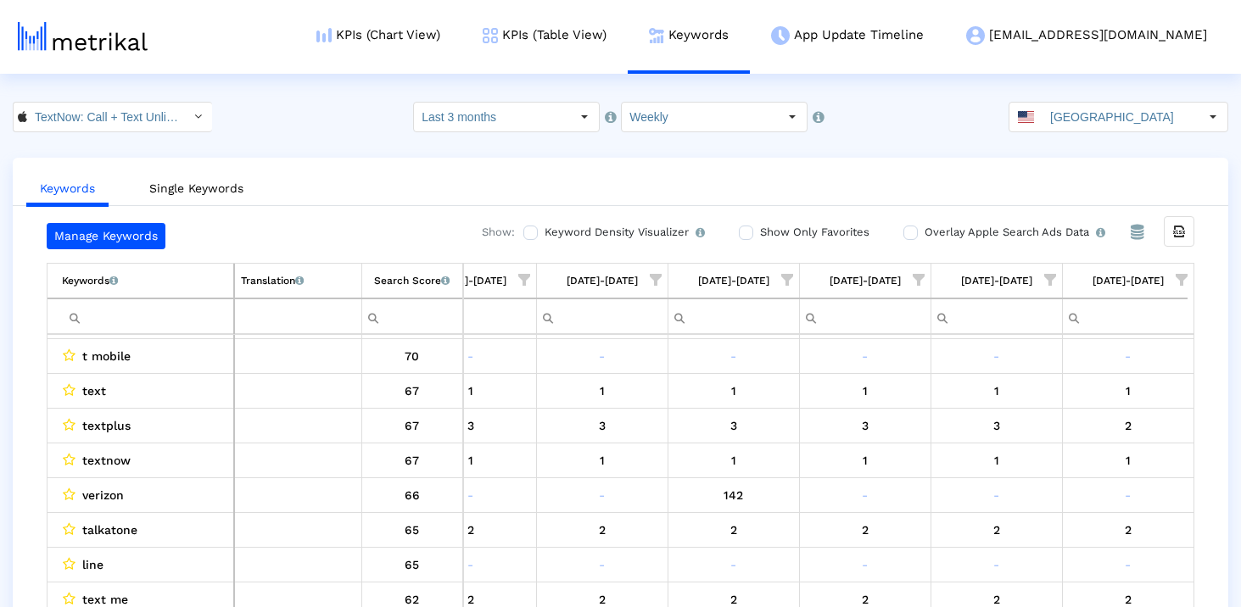
click at [111, 315] on input "Filter cell" at bounding box center [147, 317] width 171 height 28
paste input "textplus"
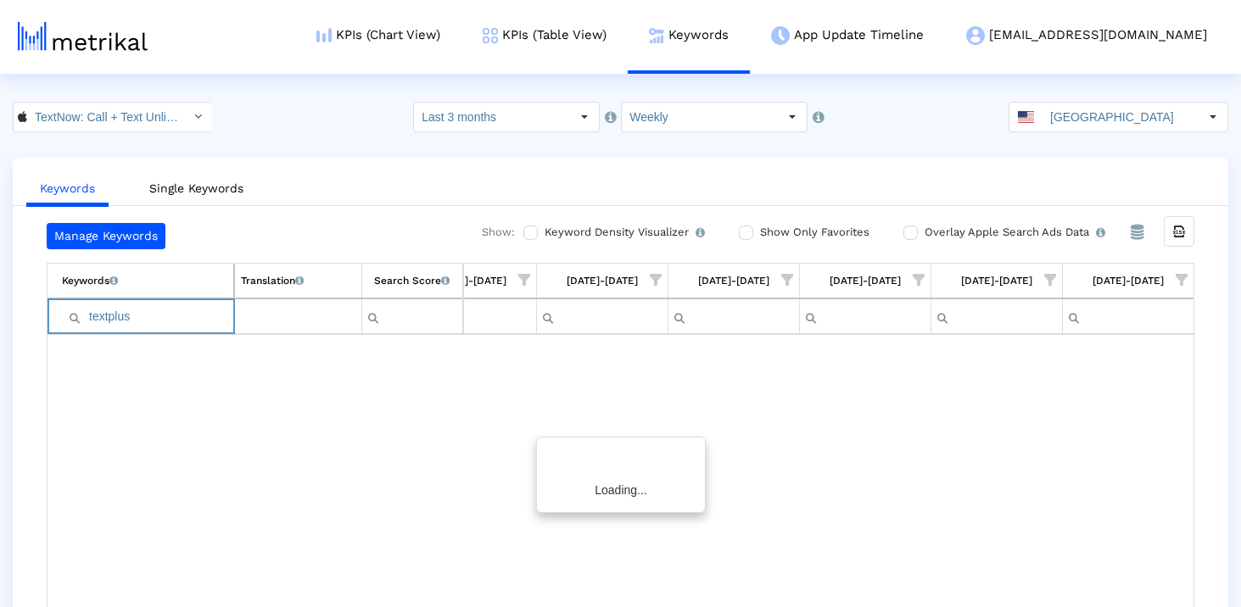
scroll to position [0, 0]
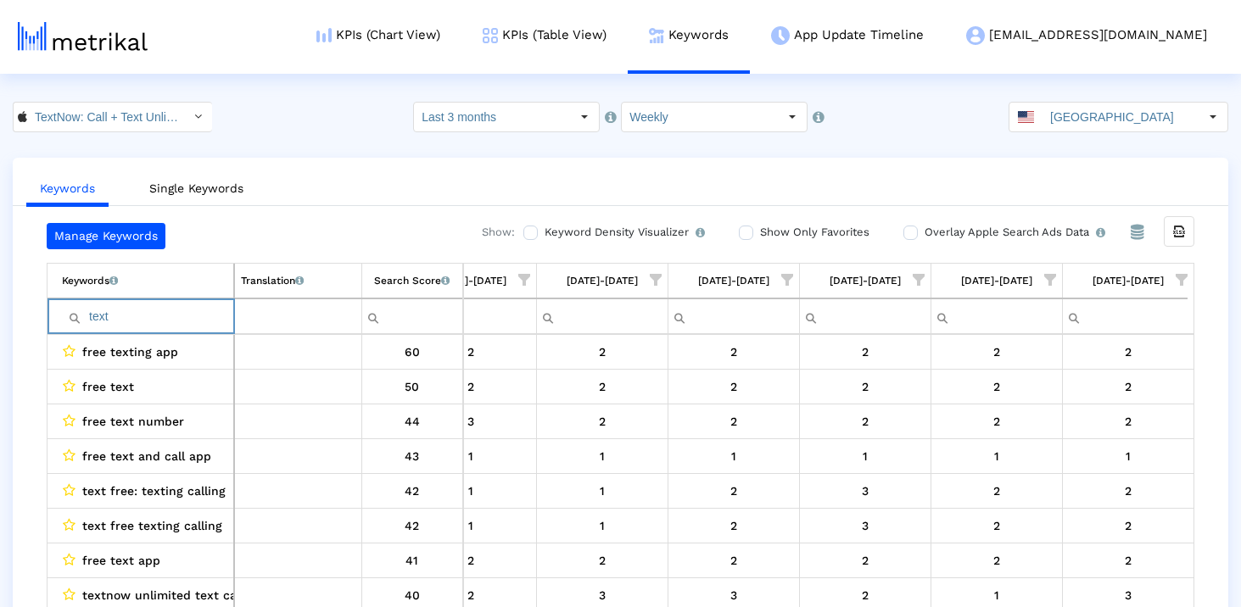
click at [136, 311] on input "text" at bounding box center [147, 317] width 171 height 28
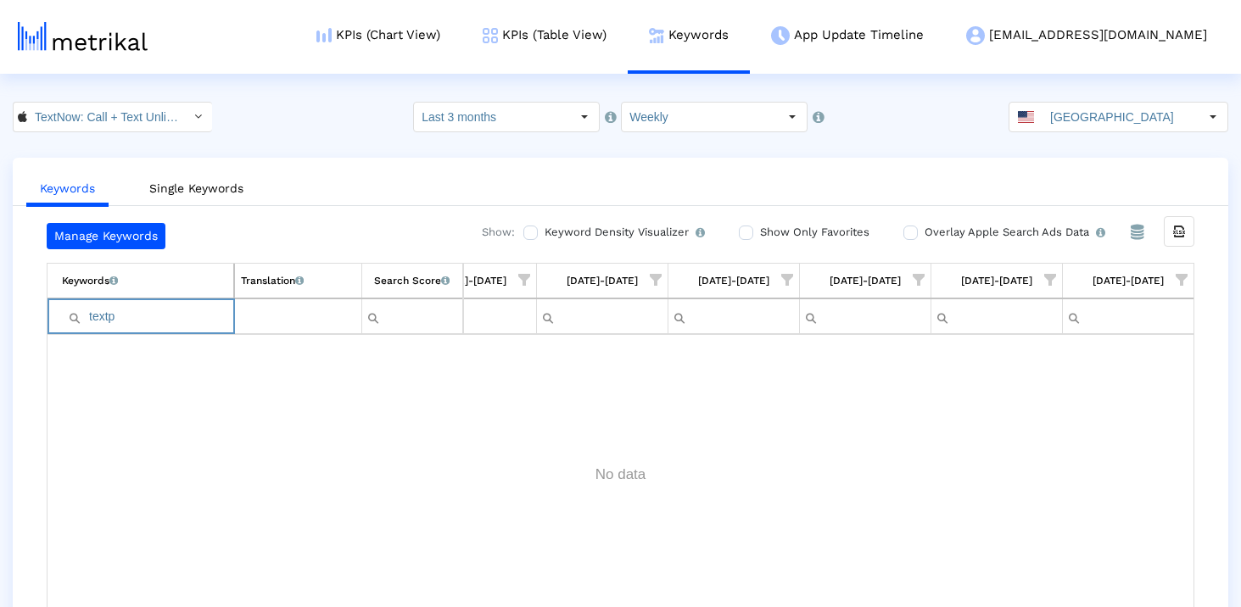
click at [97, 315] on input "textp" at bounding box center [147, 317] width 171 height 28
click at [144, 313] on input "textp" at bounding box center [147, 317] width 171 height 28
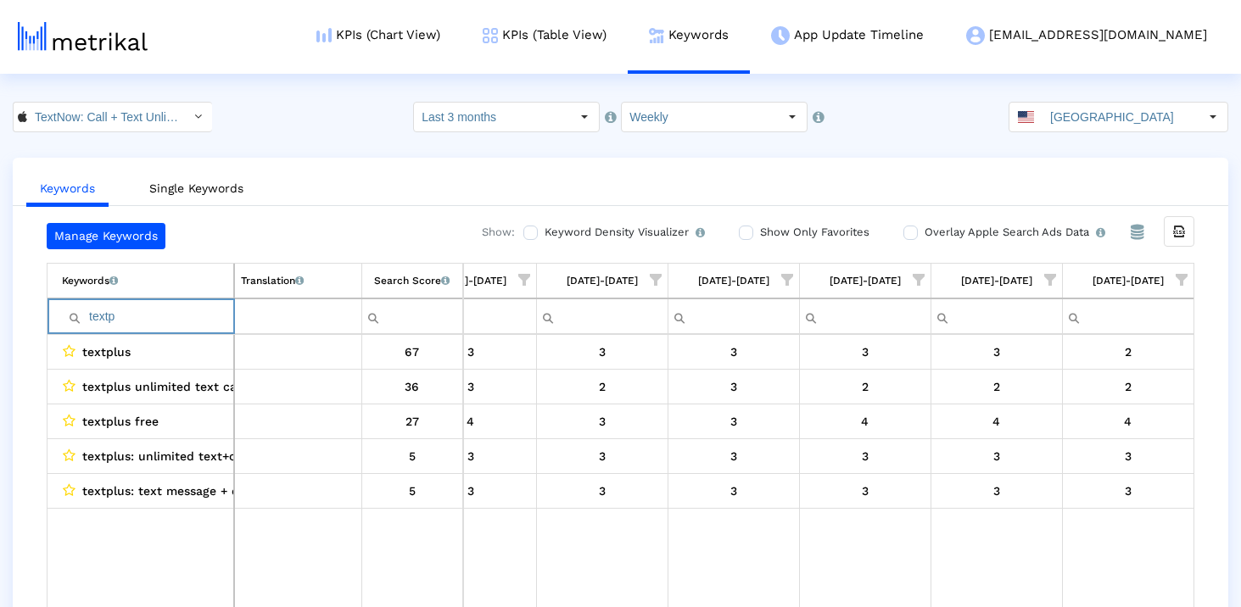
click at [137, 318] on input "textp" at bounding box center [147, 317] width 171 height 28
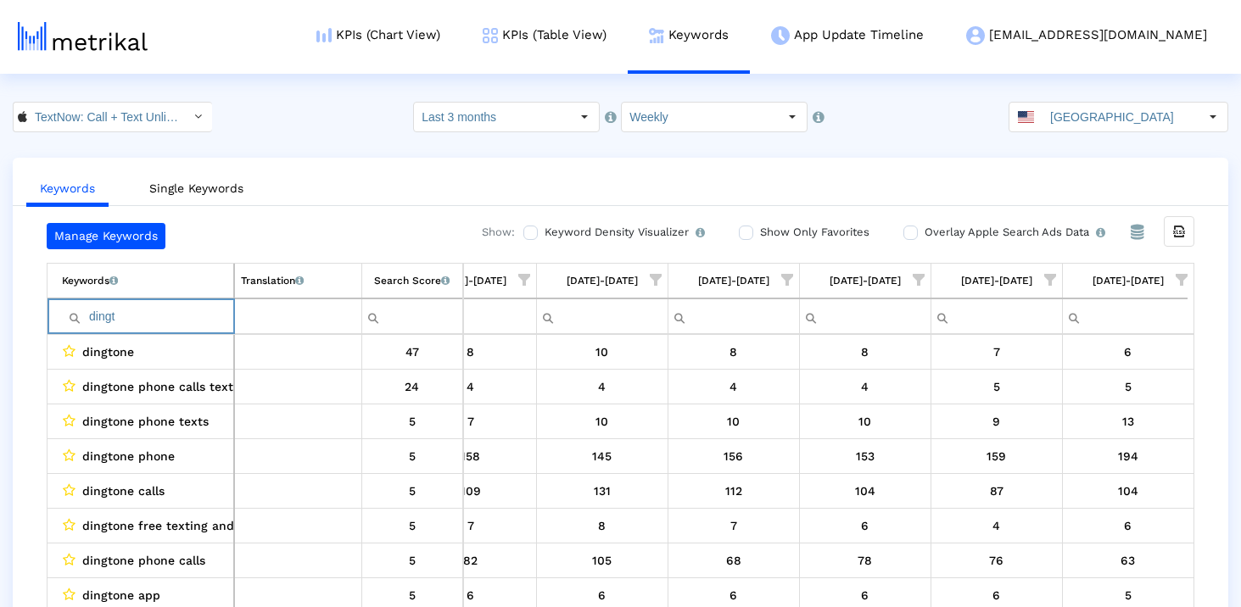
type input "dingt"
click at [162, 325] on input "dingt" at bounding box center [147, 317] width 171 height 28
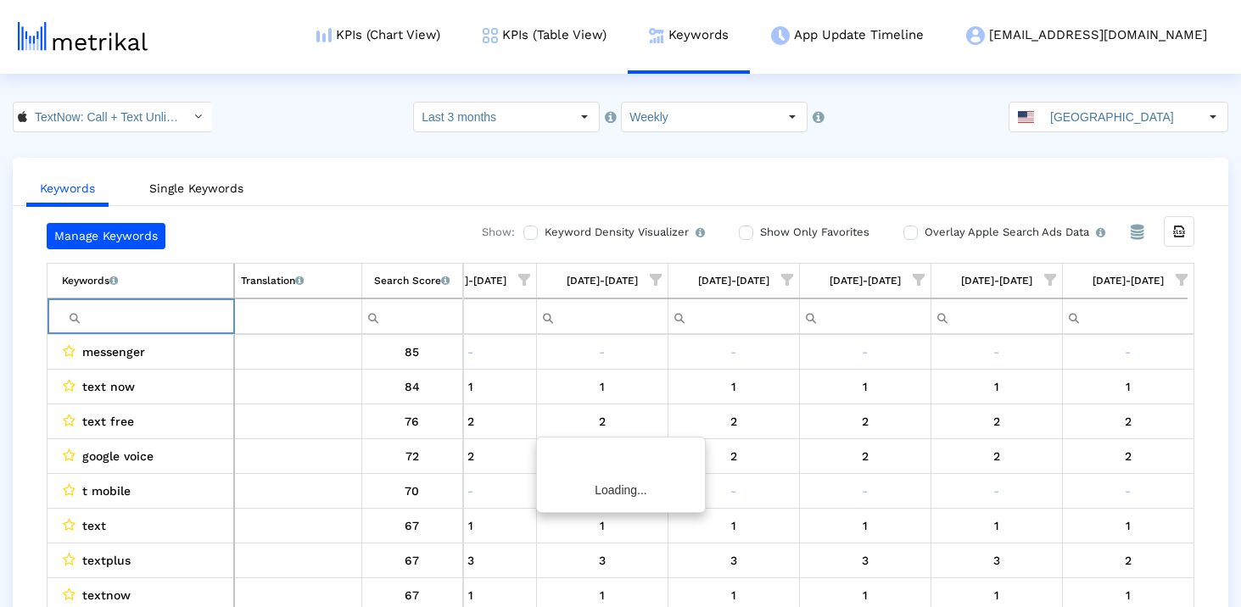
click at [3, 405] on div "Keywords Single Keywords Manage Keywords Show: Keyword Density Visualizer Turn …" at bounding box center [620, 399] width 1241 height 483
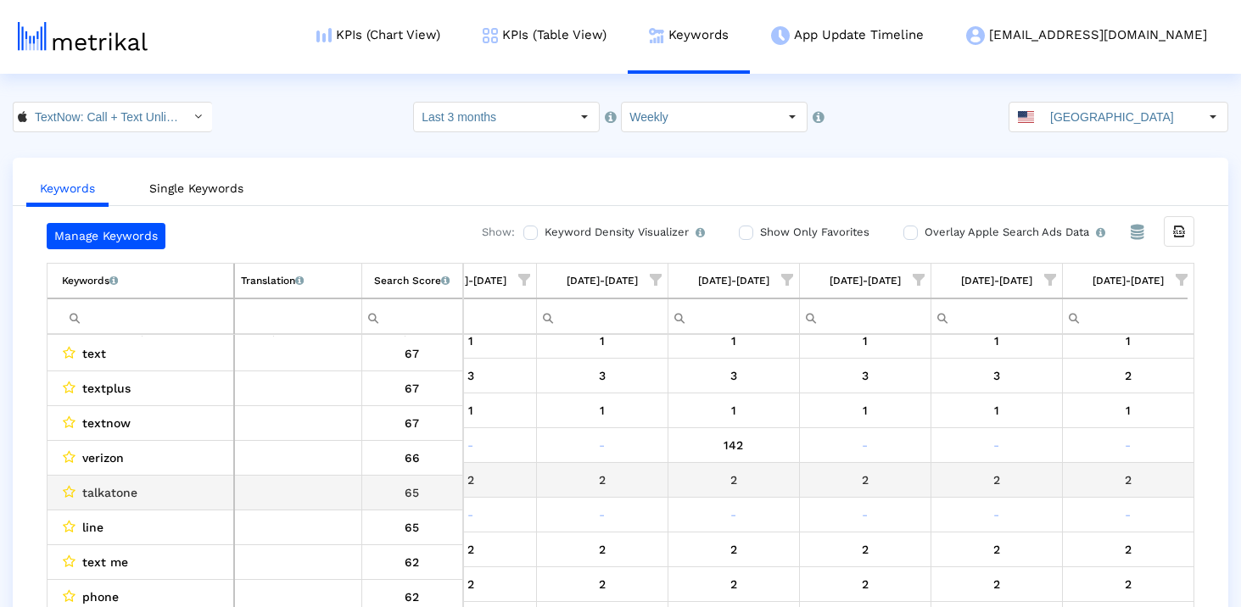
scroll to position [187, 0]
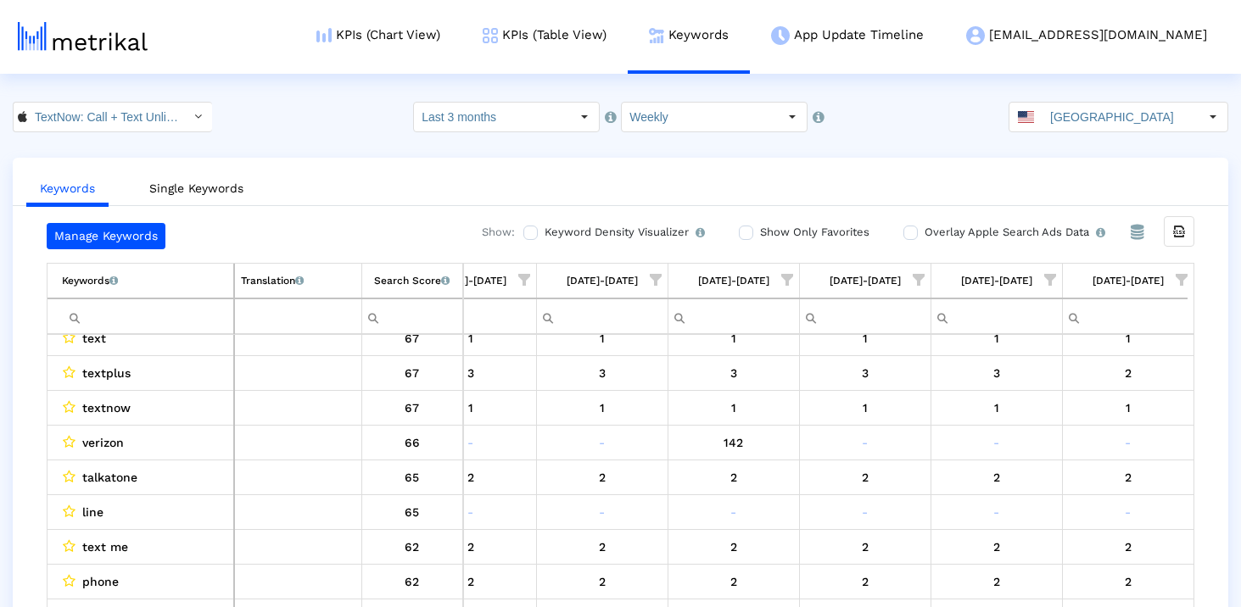
click at [1175, 276] on span "Show filter options for column '08/17/25-08/23/25'" at bounding box center [1181, 280] width 12 height 12
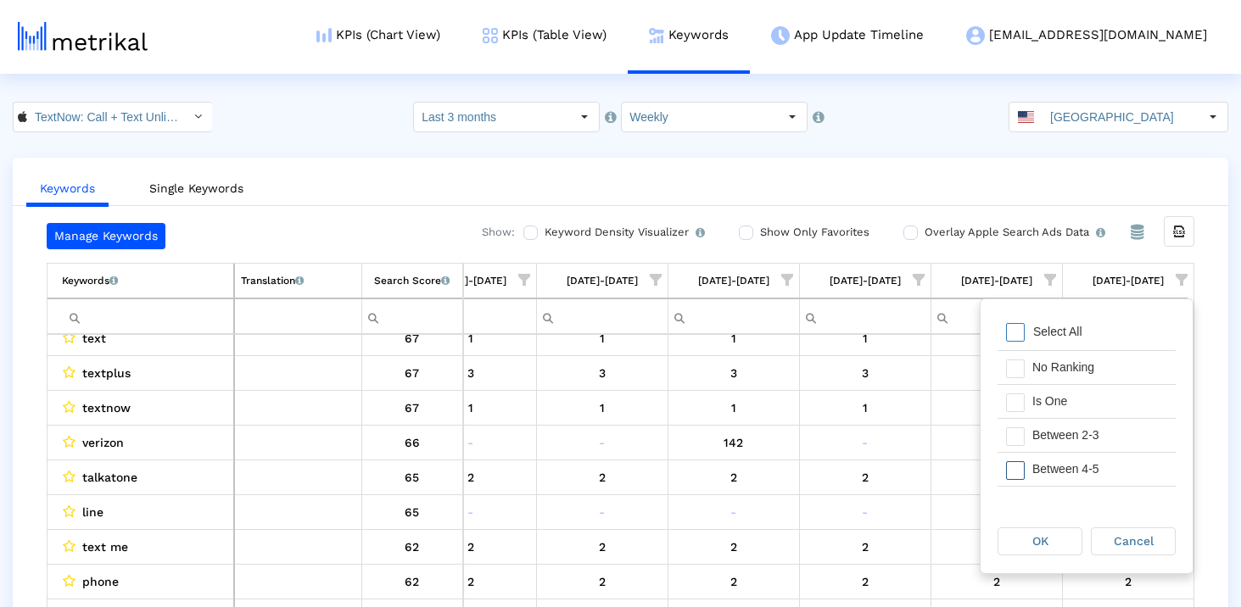
click at [1018, 458] on div "Filter options" at bounding box center [1010, 469] width 26 height 33
click at [1017, 445] on span "Filter options" at bounding box center [1015, 439] width 19 height 19
click at [1024, 465] on span "Filter options" at bounding box center [1015, 473] width 19 height 19
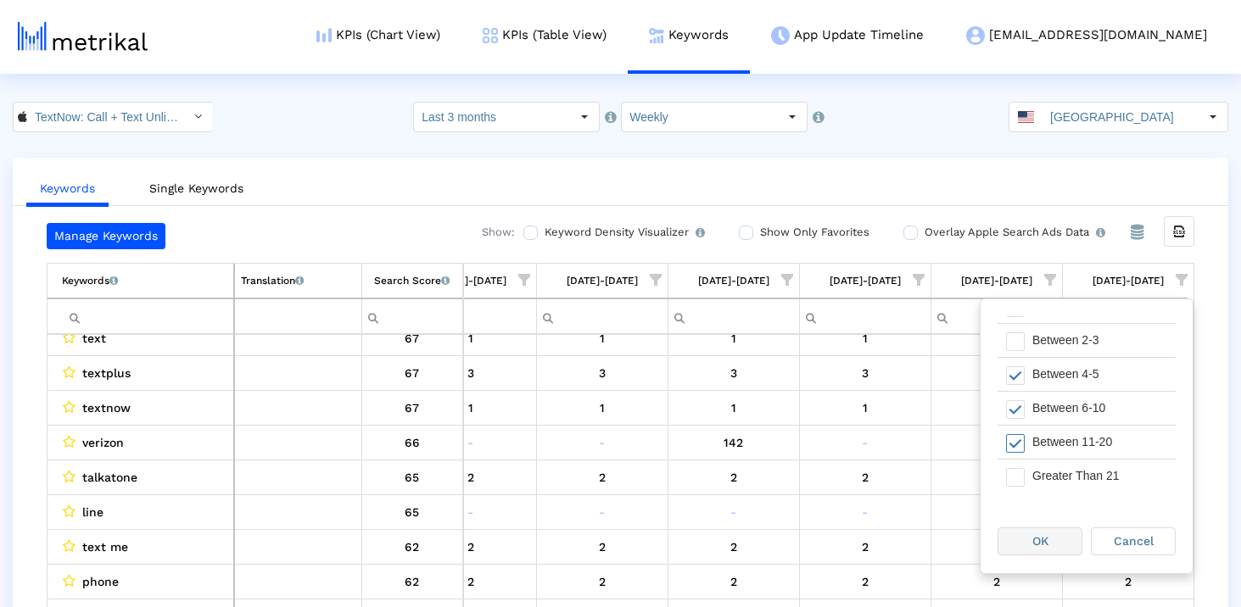
click at [1053, 536] on div "OK" at bounding box center [1039, 541] width 83 height 26
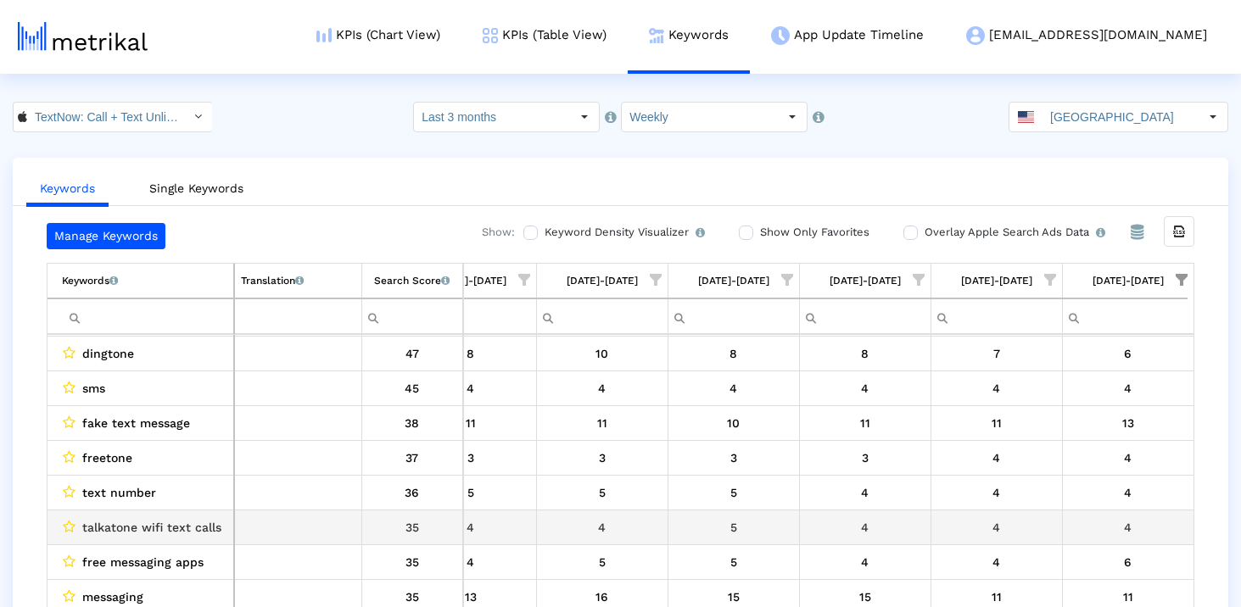
scroll to position [174, 0]
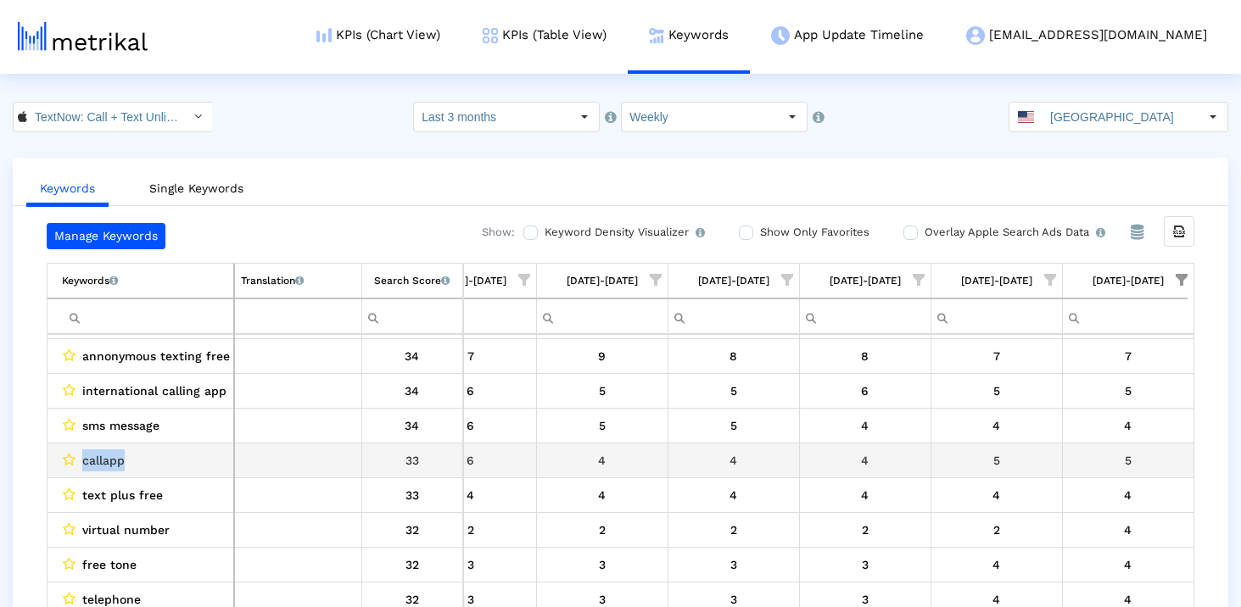
drag, startPoint x: 161, startPoint y: 466, endPoint x: 79, endPoint y: 466, distance: 82.3
click at [79, 466] on div "callapp" at bounding box center [144, 460] width 165 height 22
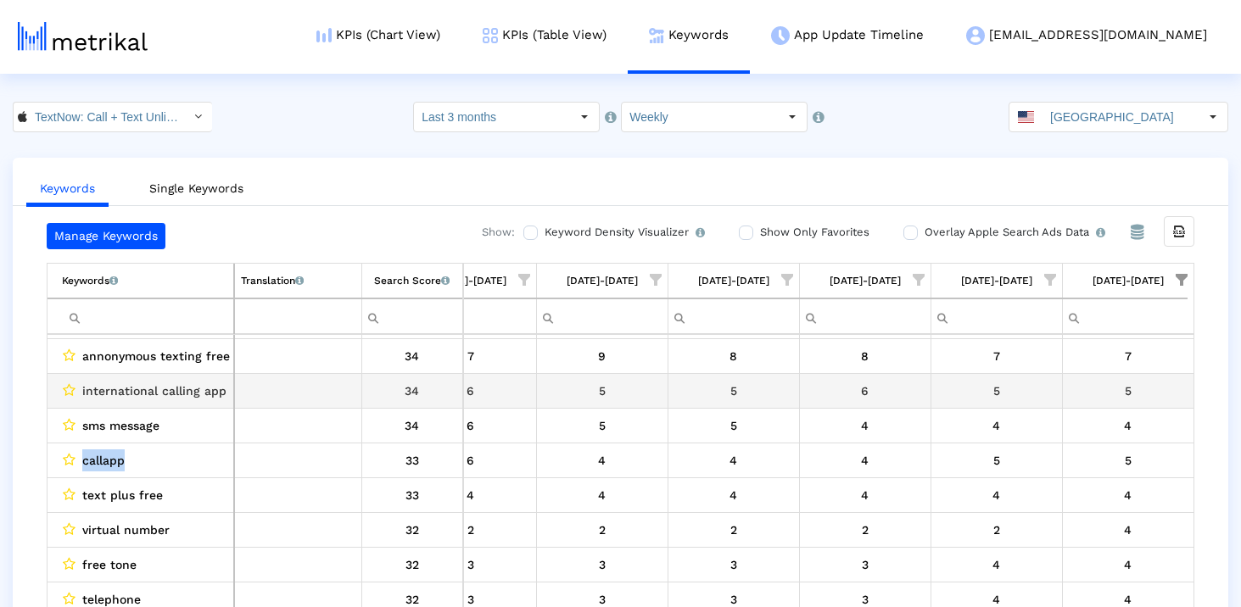
copy span "callapp"
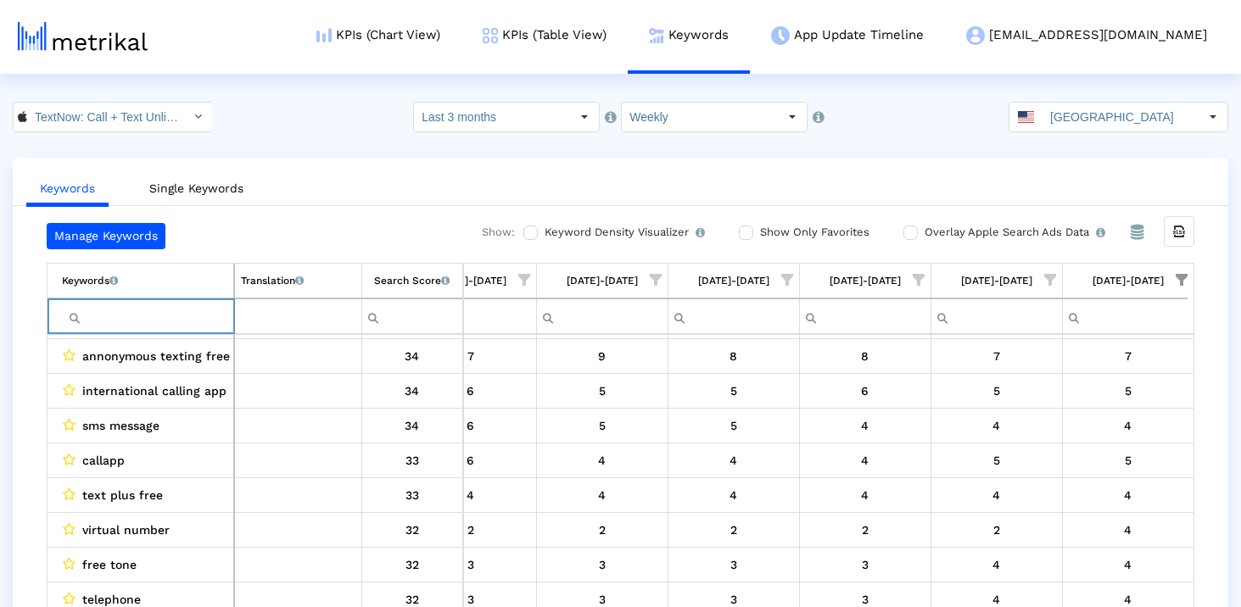
click at [120, 324] on input "Filter cell" at bounding box center [147, 317] width 171 height 28
paste input "callapp"
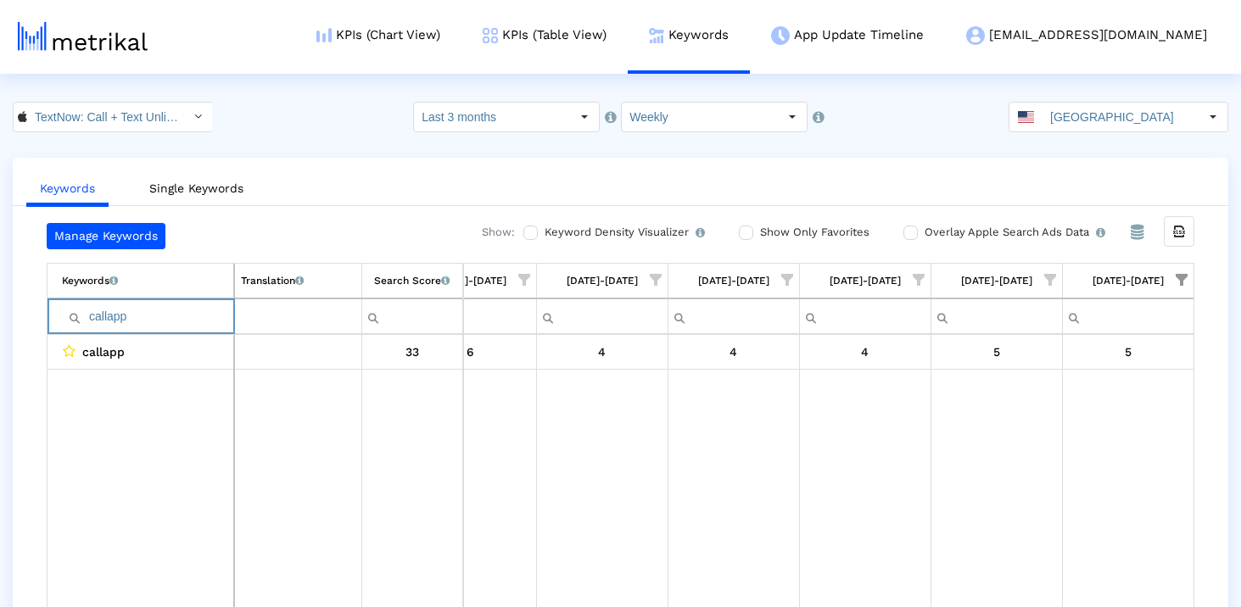
click at [106, 317] on input "callapp" at bounding box center [147, 317] width 171 height 28
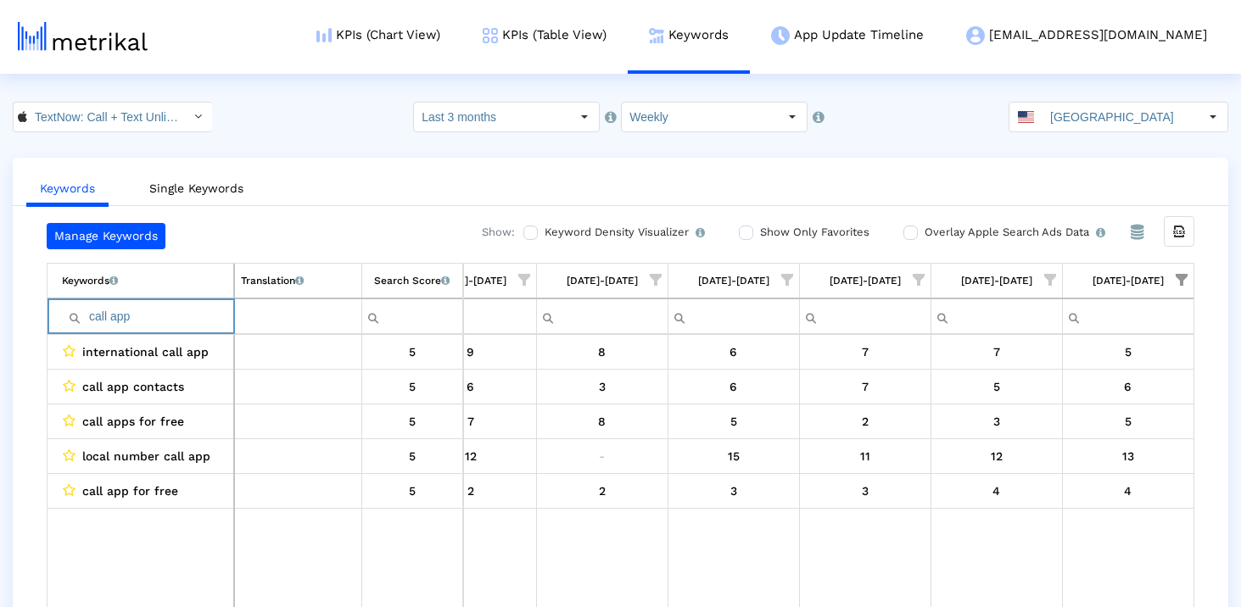
click at [110, 316] on input "call app" at bounding box center [147, 317] width 171 height 28
type input "call app"
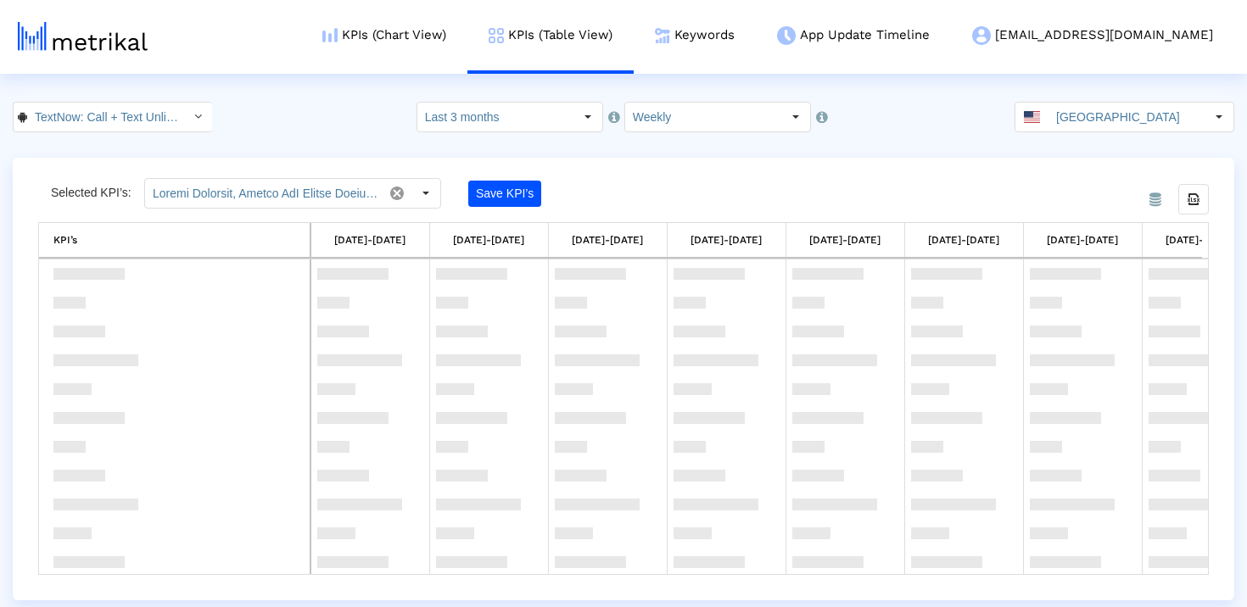
scroll to position [552, 0]
